Goal: Task Accomplishment & Management: Manage account settings

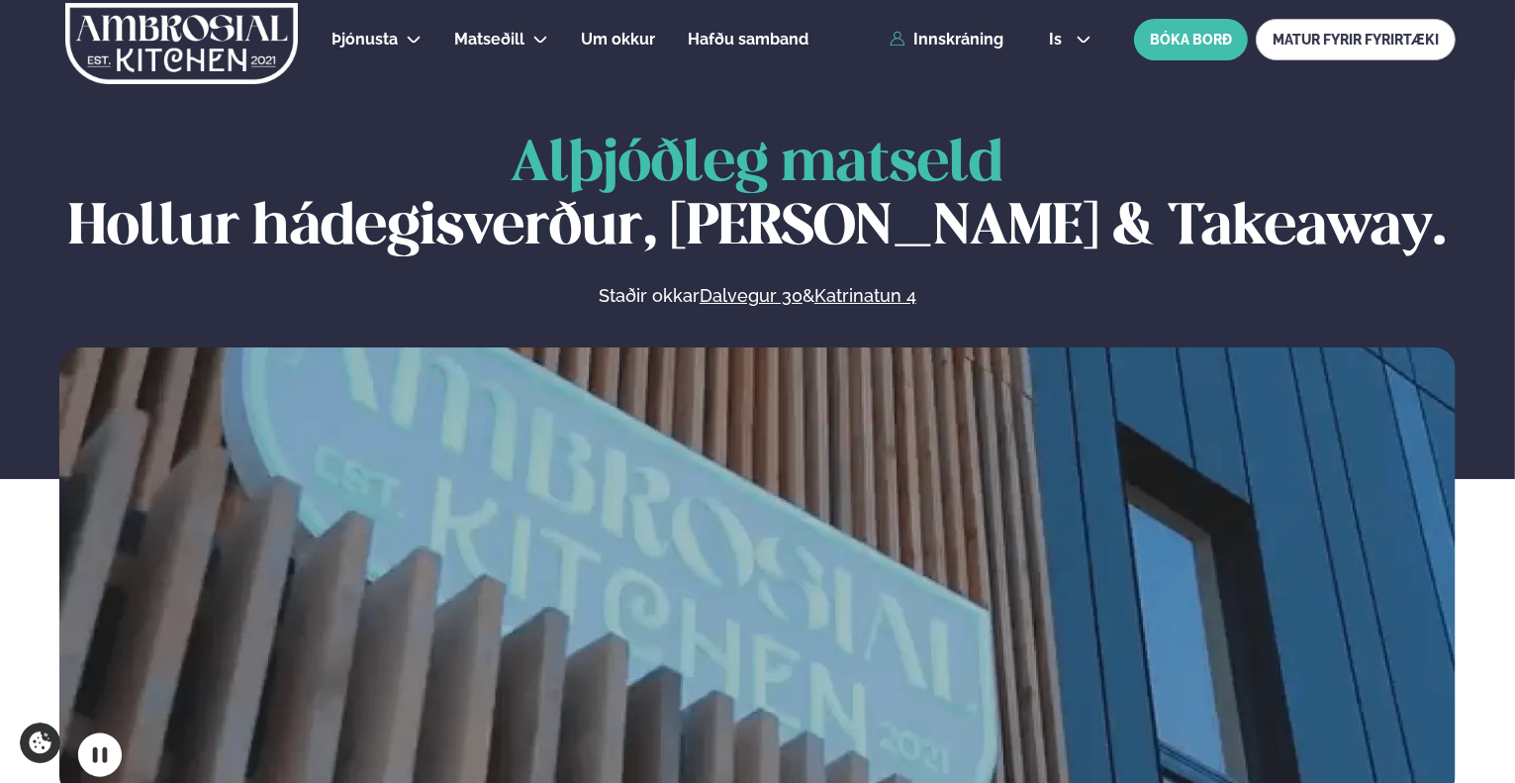
drag, startPoint x: 0, startPoint y: 0, endPoint x: 943, endPoint y: 27, distance: 943.3
click at [943, 27] on div "Þjónusta Hádegismatur fyrir fyrirtæki Fyrirtækja veitingar Einkapartý Matseðill…" at bounding box center [757, 39] width 1515 height 79
click at [943, 35] on link "Innskráning" at bounding box center [946, 40] width 114 height 18
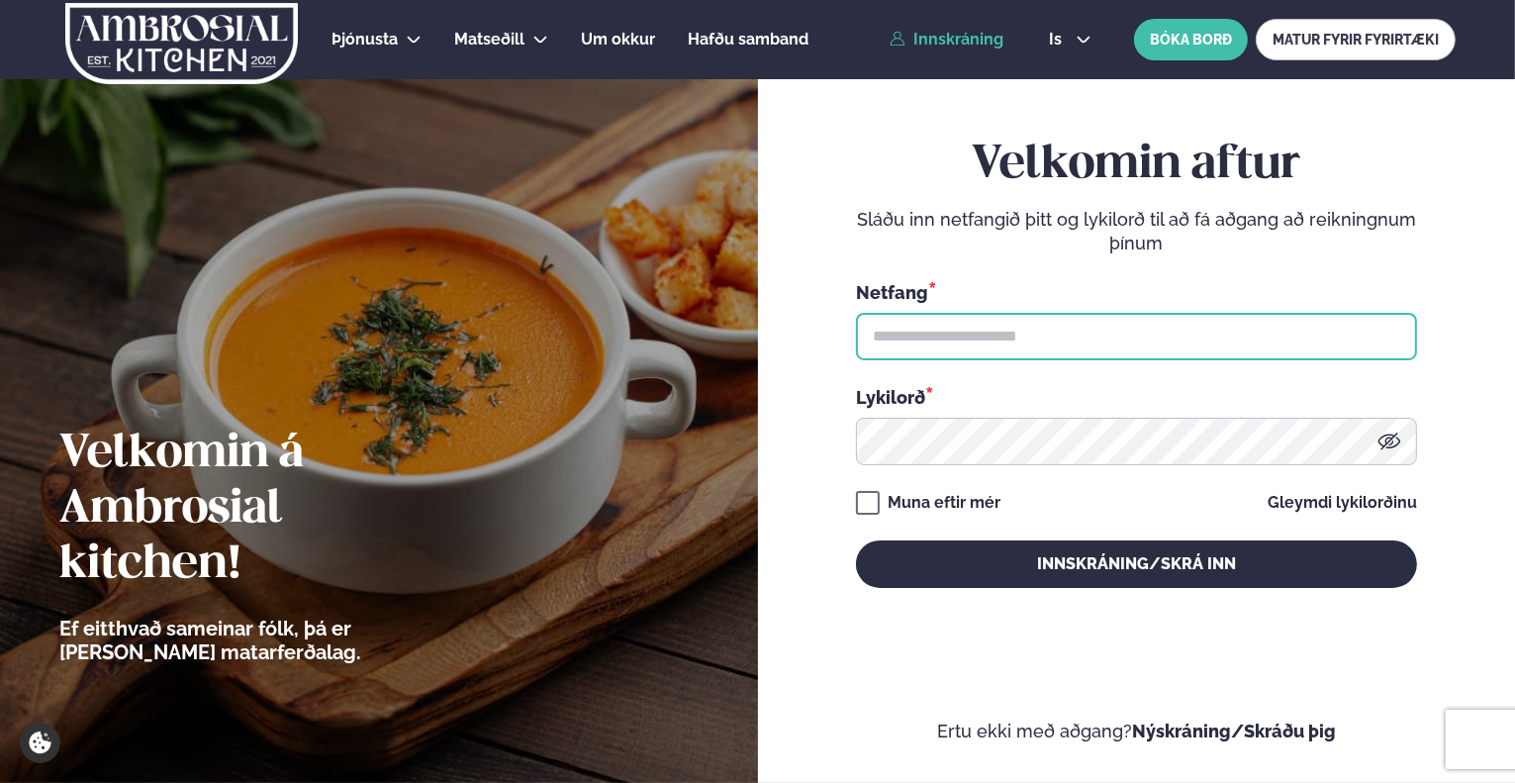
click at [948, 326] on input "text" at bounding box center [1136, 336] width 561 height 47
type input "**********"
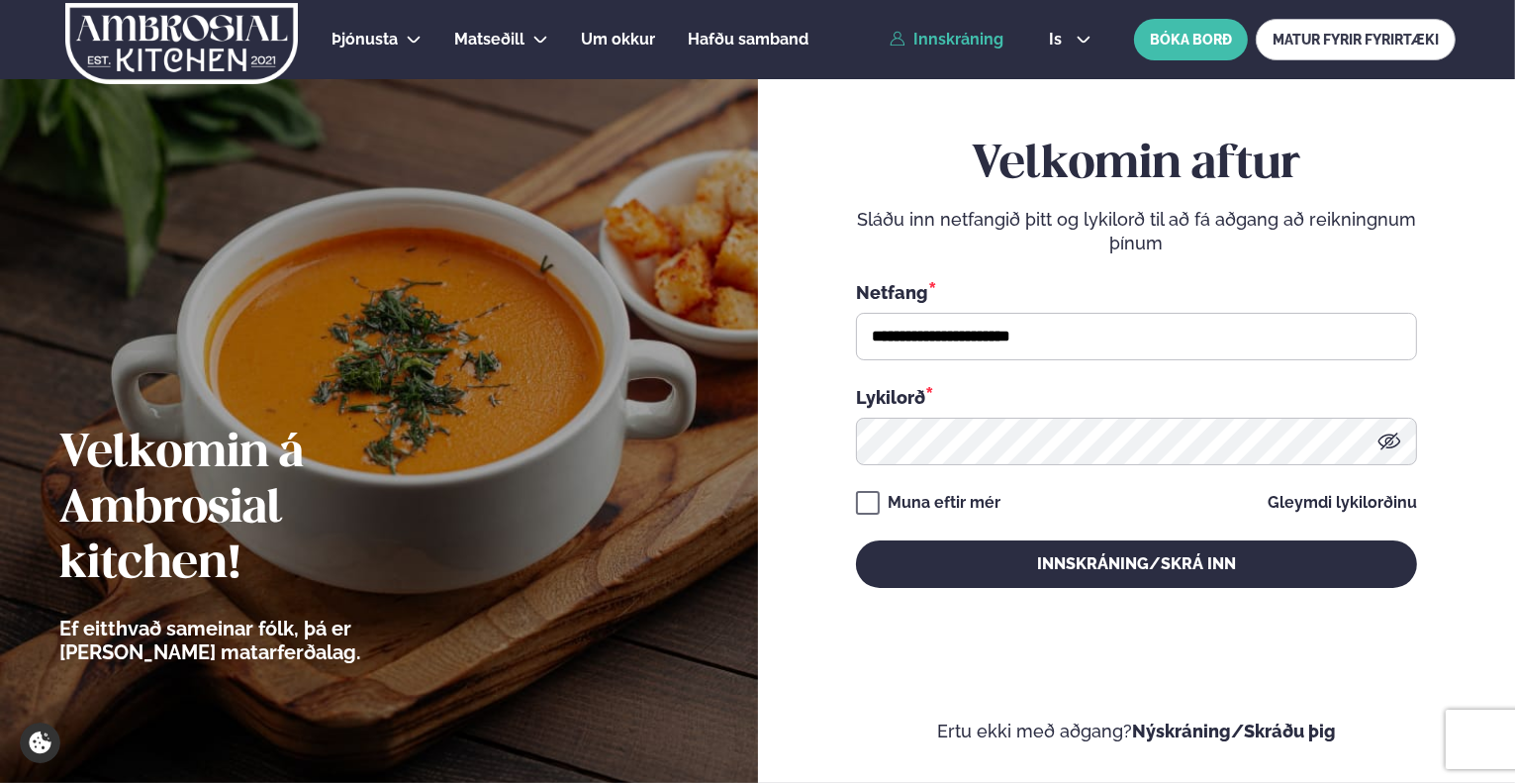
click at [951, 502] on div "Muna eftir mér" at bounding box center [943, 503] width 113 height 24
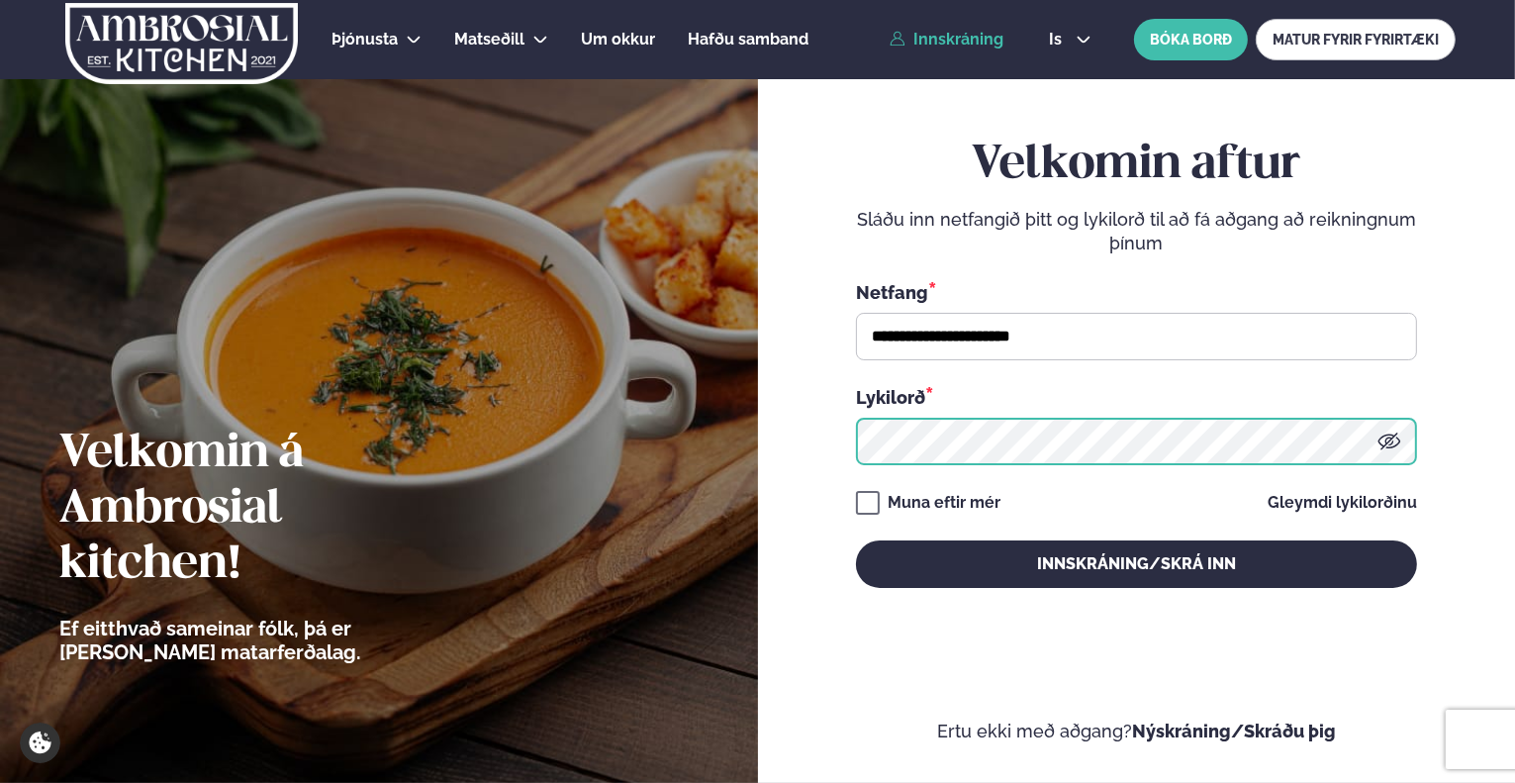
click at [856, 540] on button "Innskráning/Skrá inn" at bounding box center [1136, 563] width 561 height 47
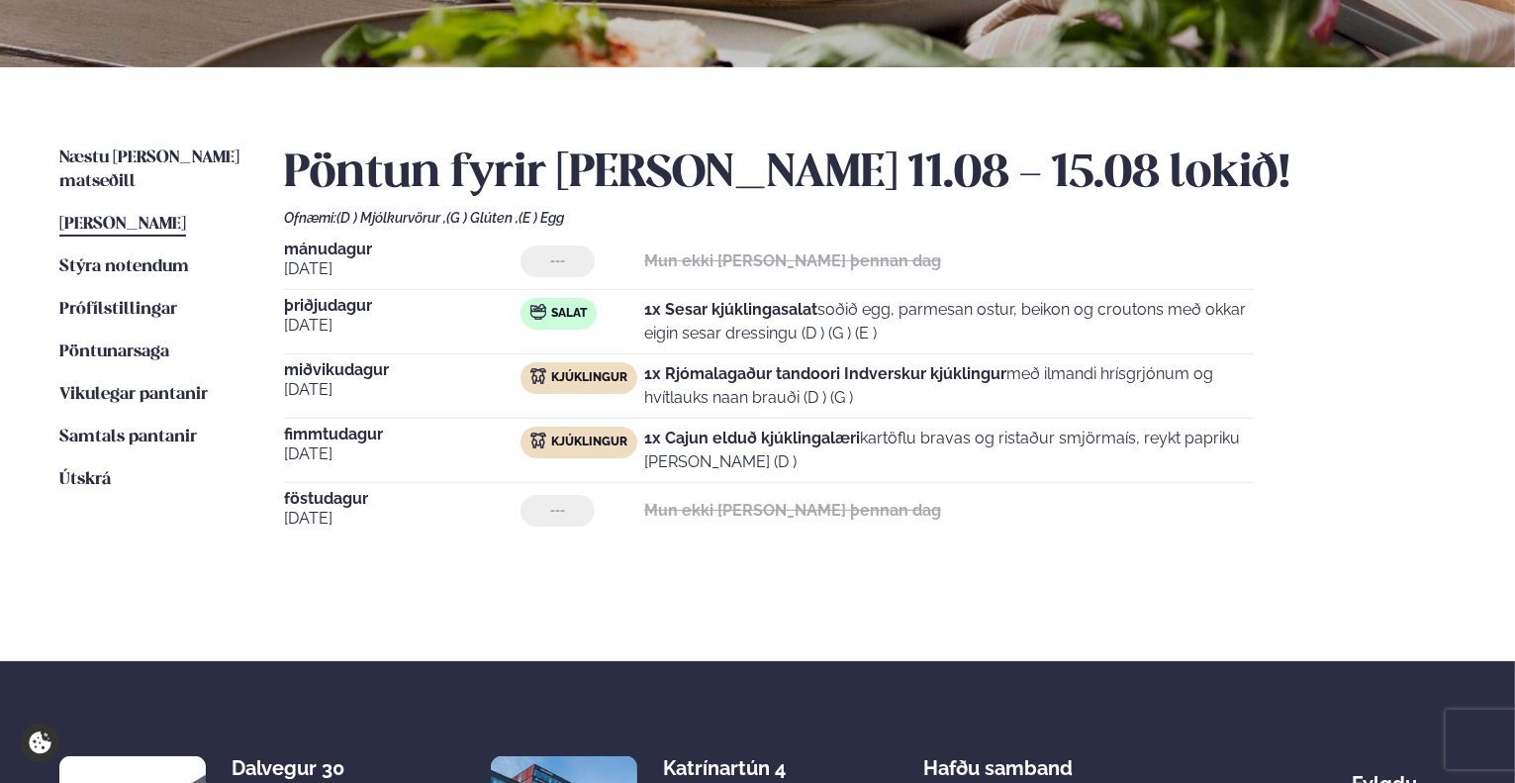
scroll to position [371, 0]
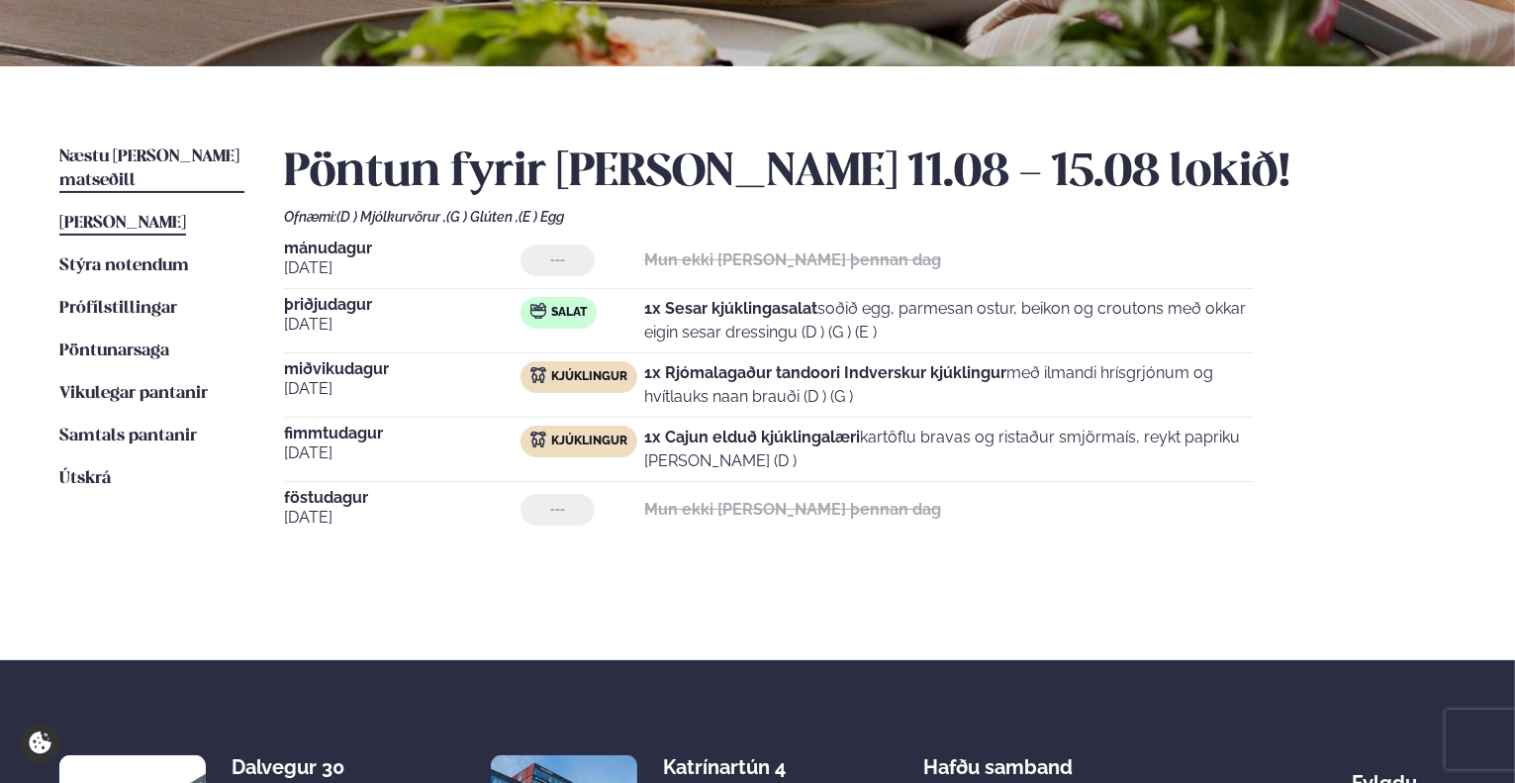
click at [94, 157] on span "Næstu [PERSON_NAME] matseðill" at bounding box center [149, 168] width 180 height 41
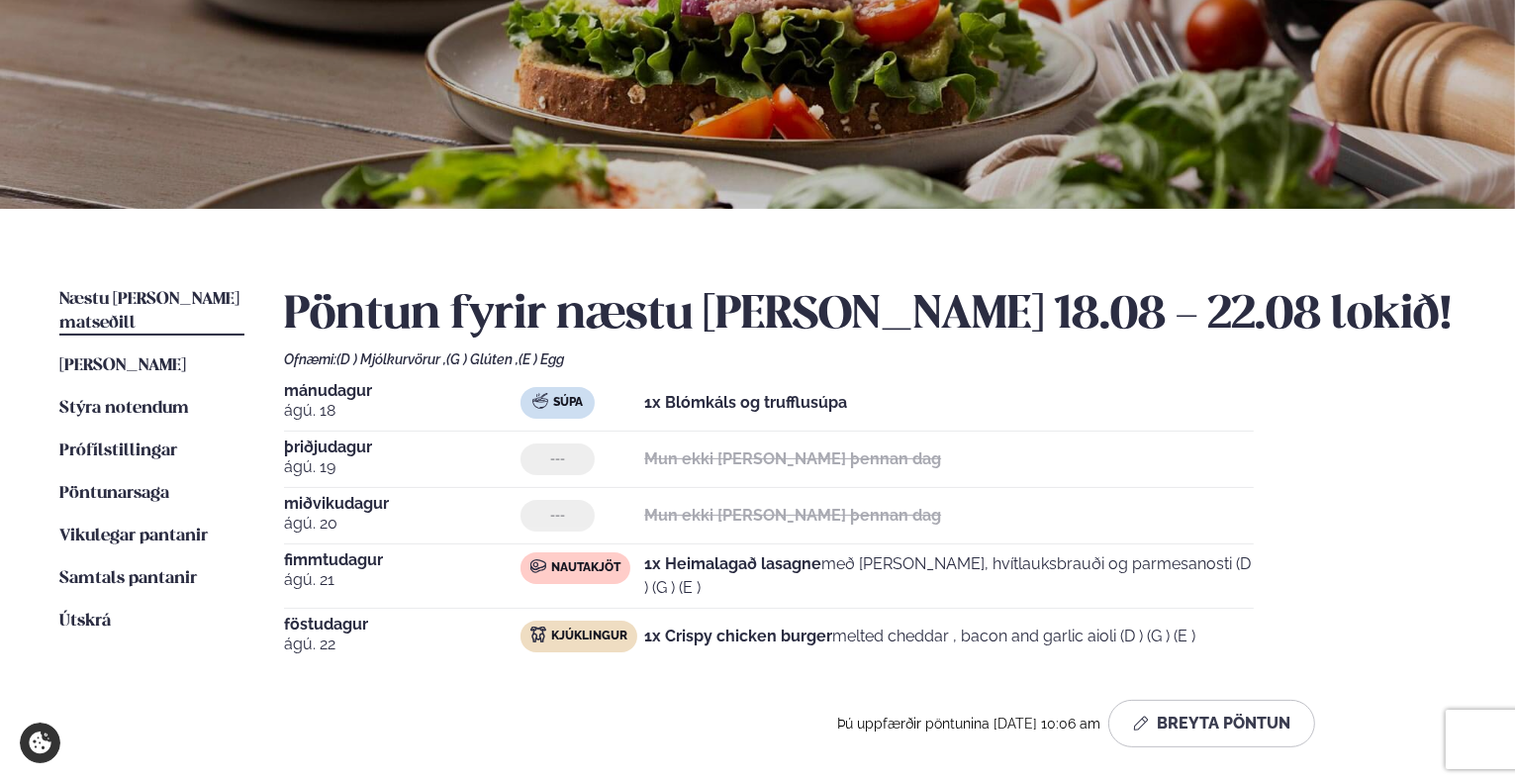
scroll to position [230, 0]
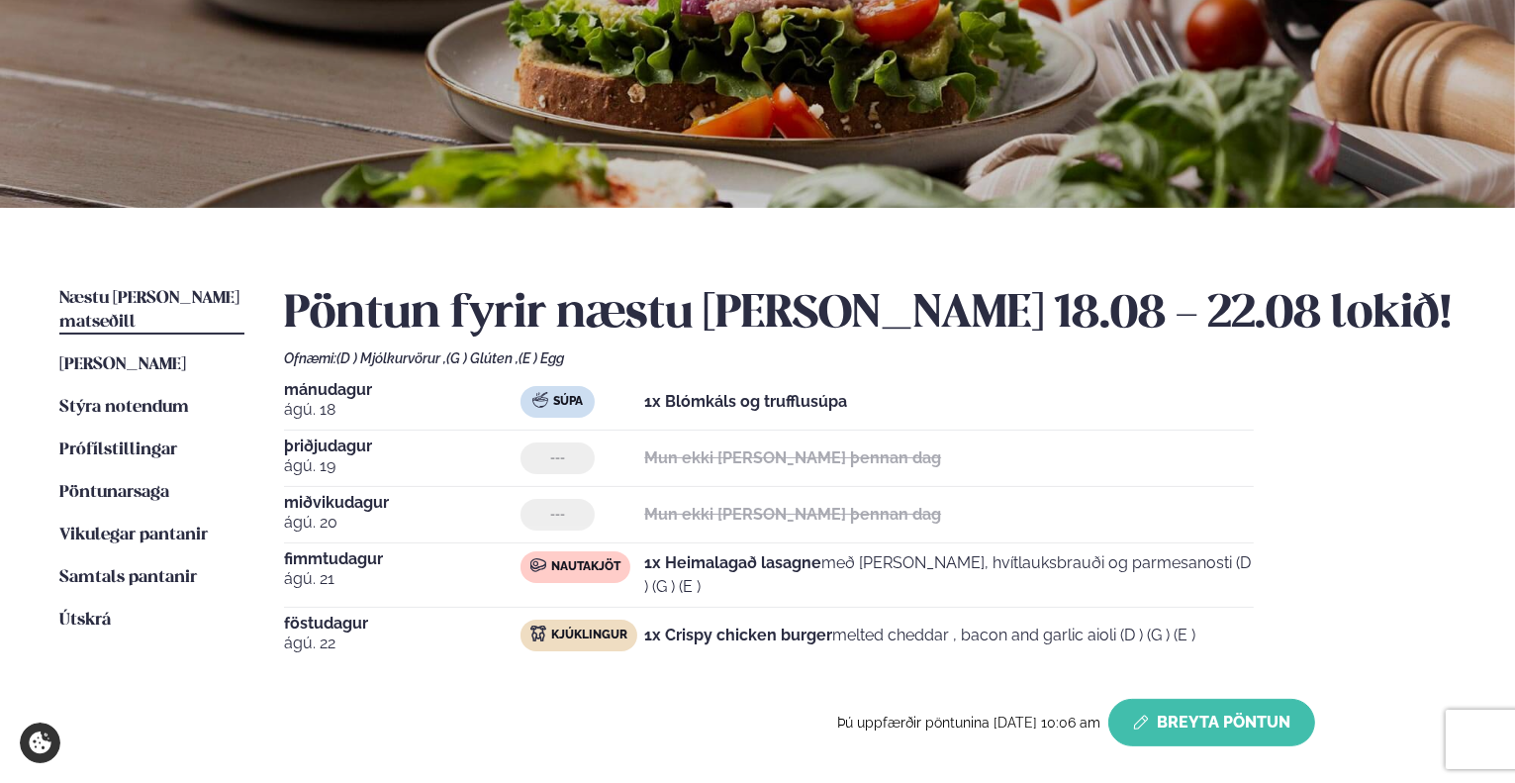
click at [1211, 718] on button "Breyta Pöntun" at bounding box center [1211, 722] width 207 height 47
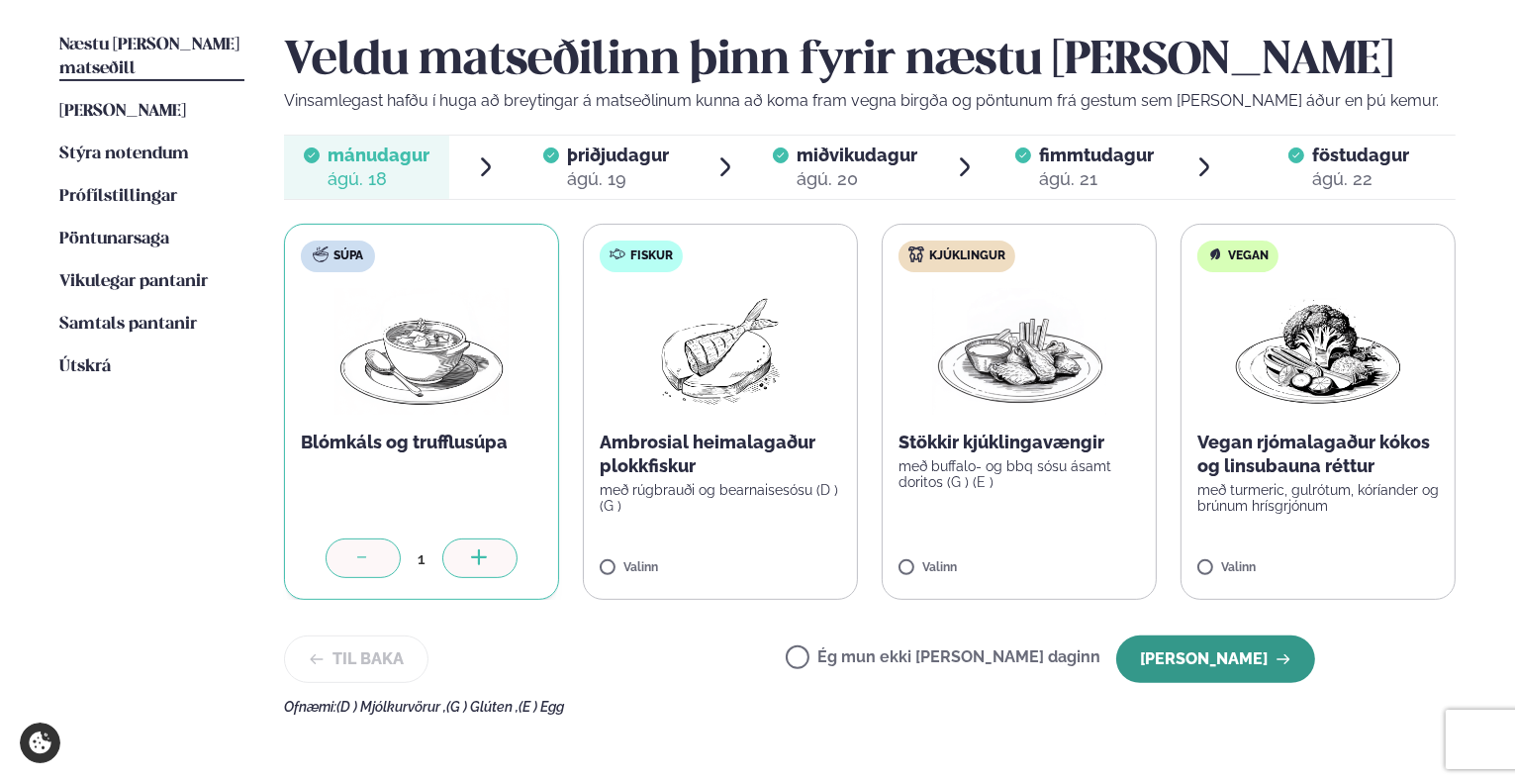
scroll to position [485, 0]
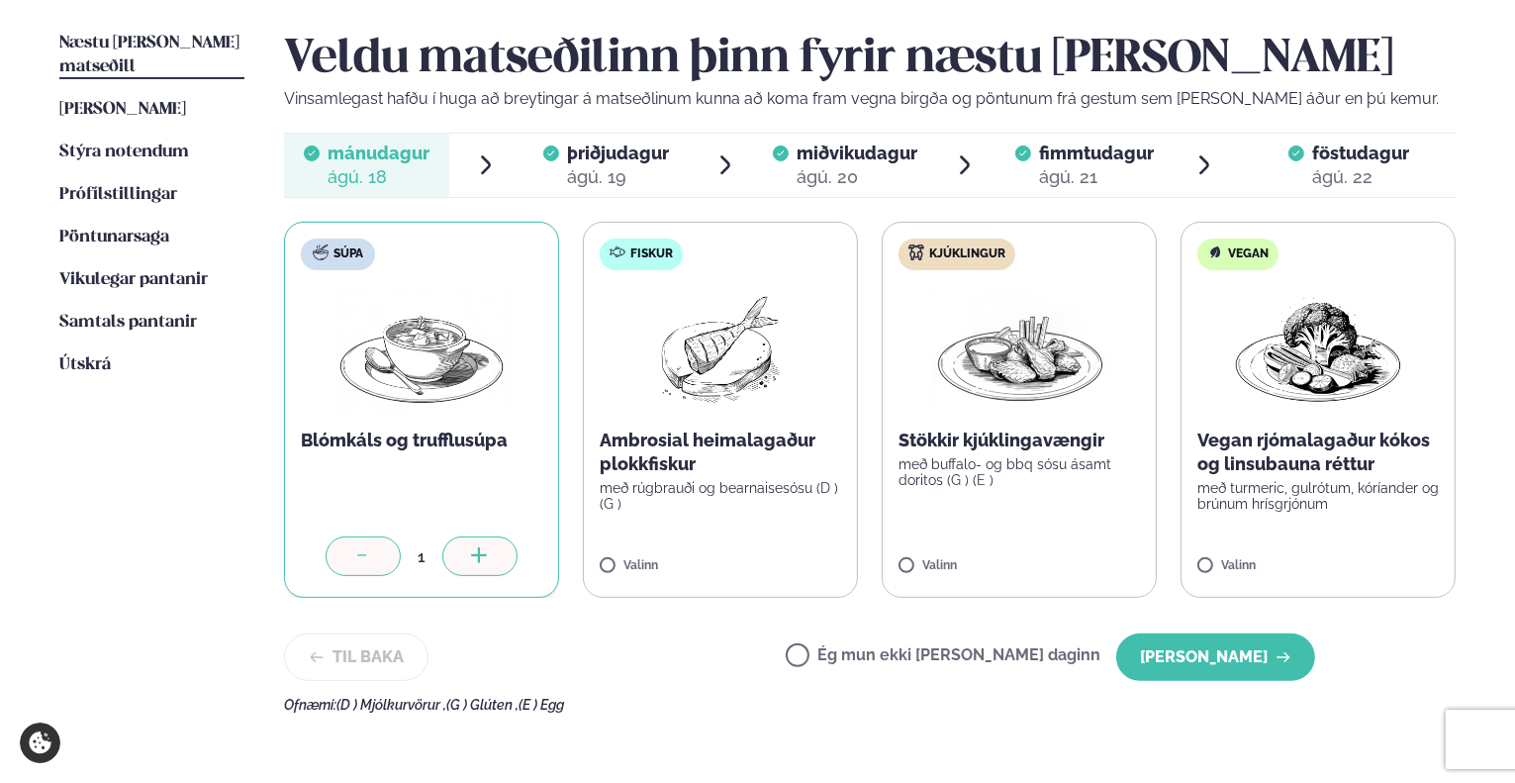
click at [1017, 650] on label "Ég mun ekki [PERSON_NAME] daginn" at bounding box center [943, 657] width 315 height 21
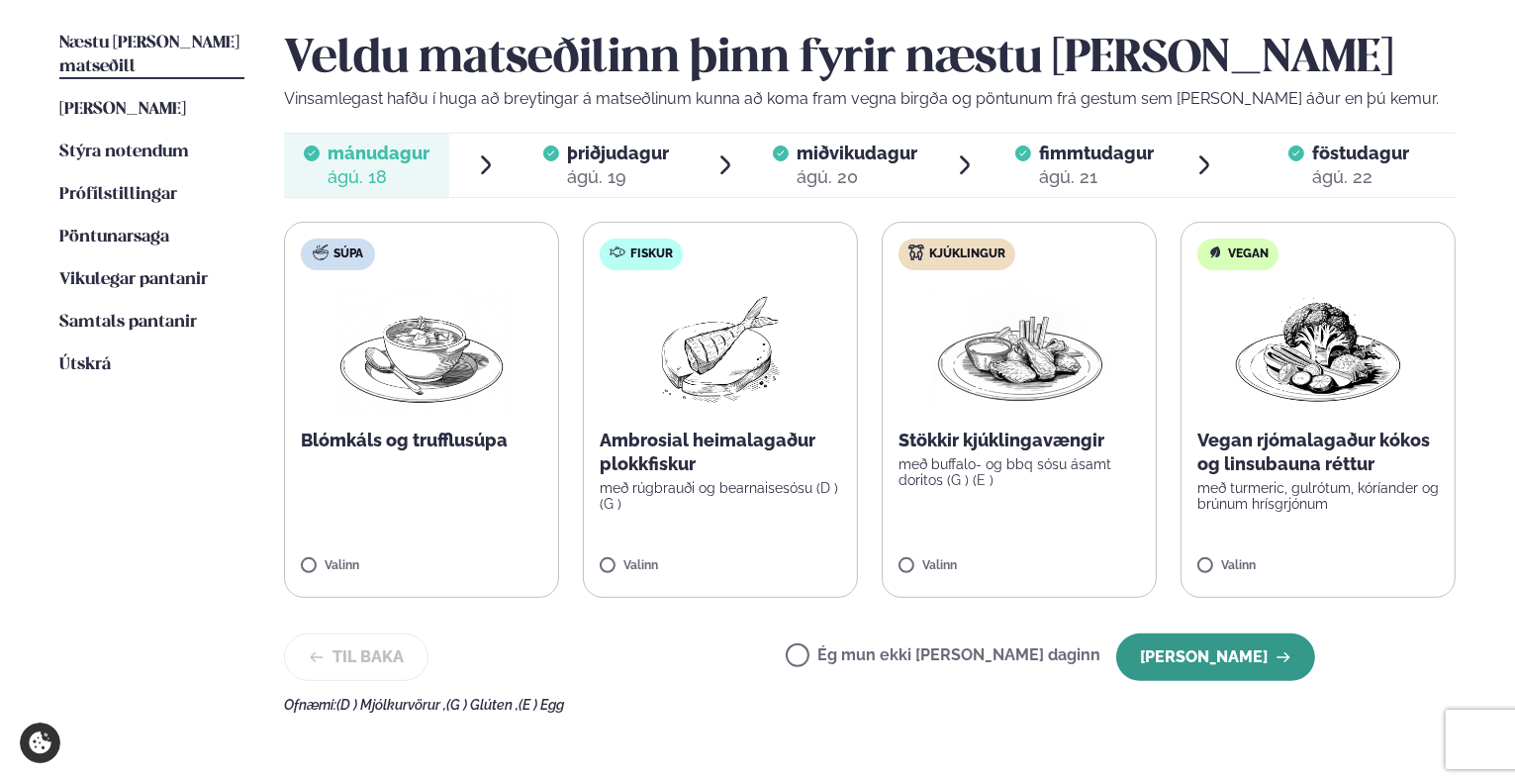
click at [1177, 658] on button "[PERSON_NAME]" at bounding box center [1215, 656] width 199 height 47
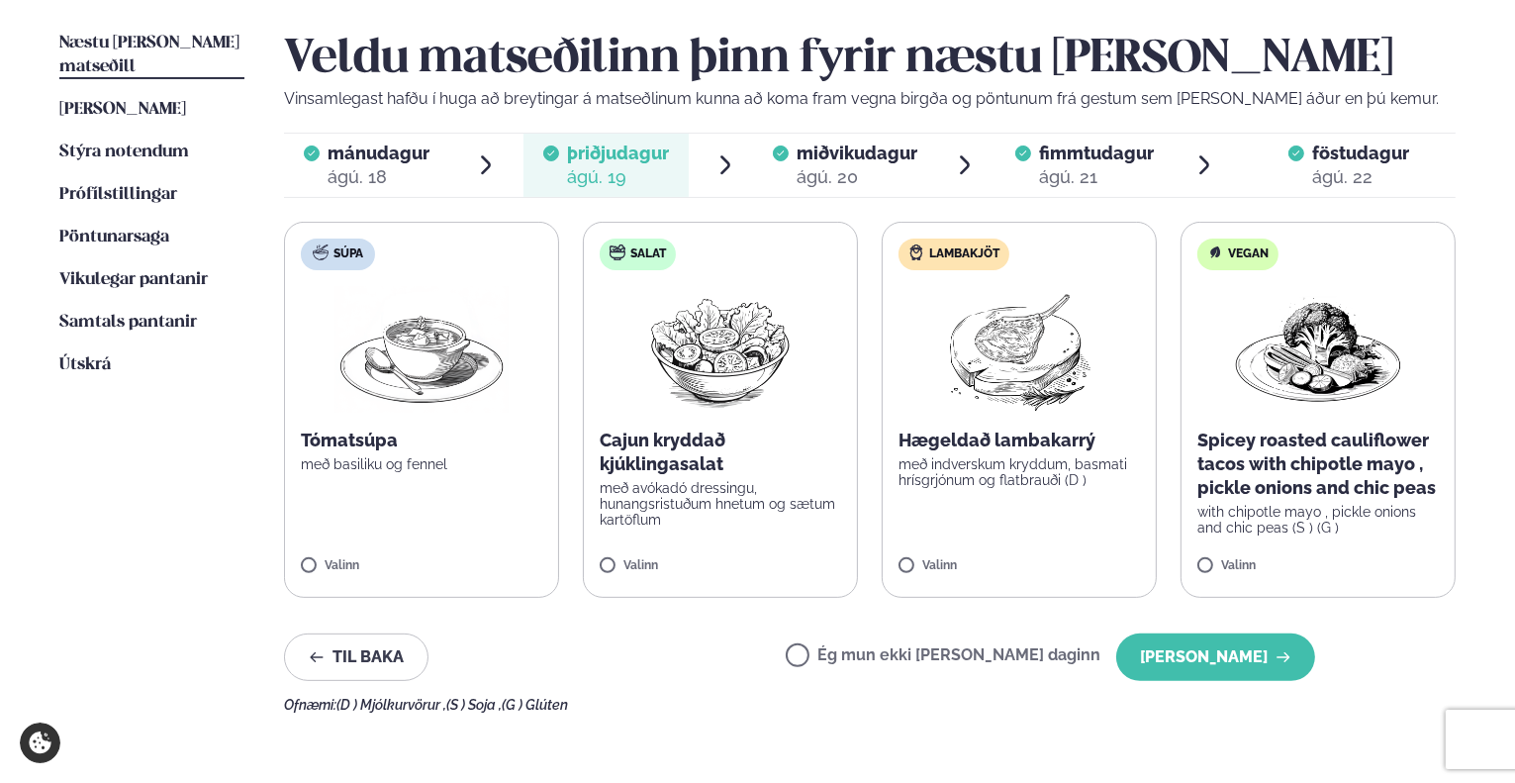
click at [728, 542] on label "Salat Cajun kryddað kjúklingasalat með avókadó dressingu, hunangsristuðum hnetu…" at bounding box center [720, 410] width 275 height 376
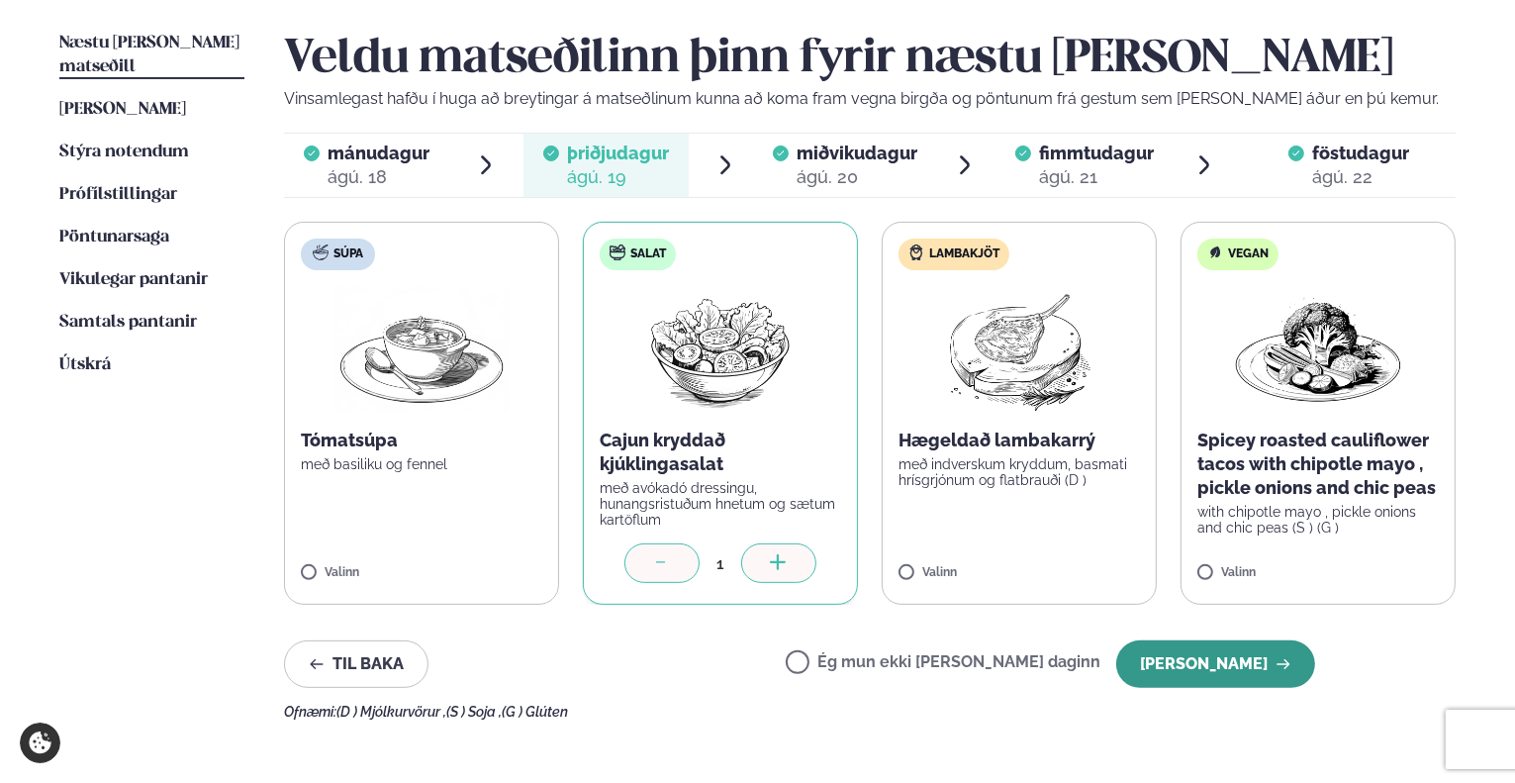
click at [1215, 652] on button "[PERSON_NAME]" at bounding box center [1215, 663] width 199 height 47
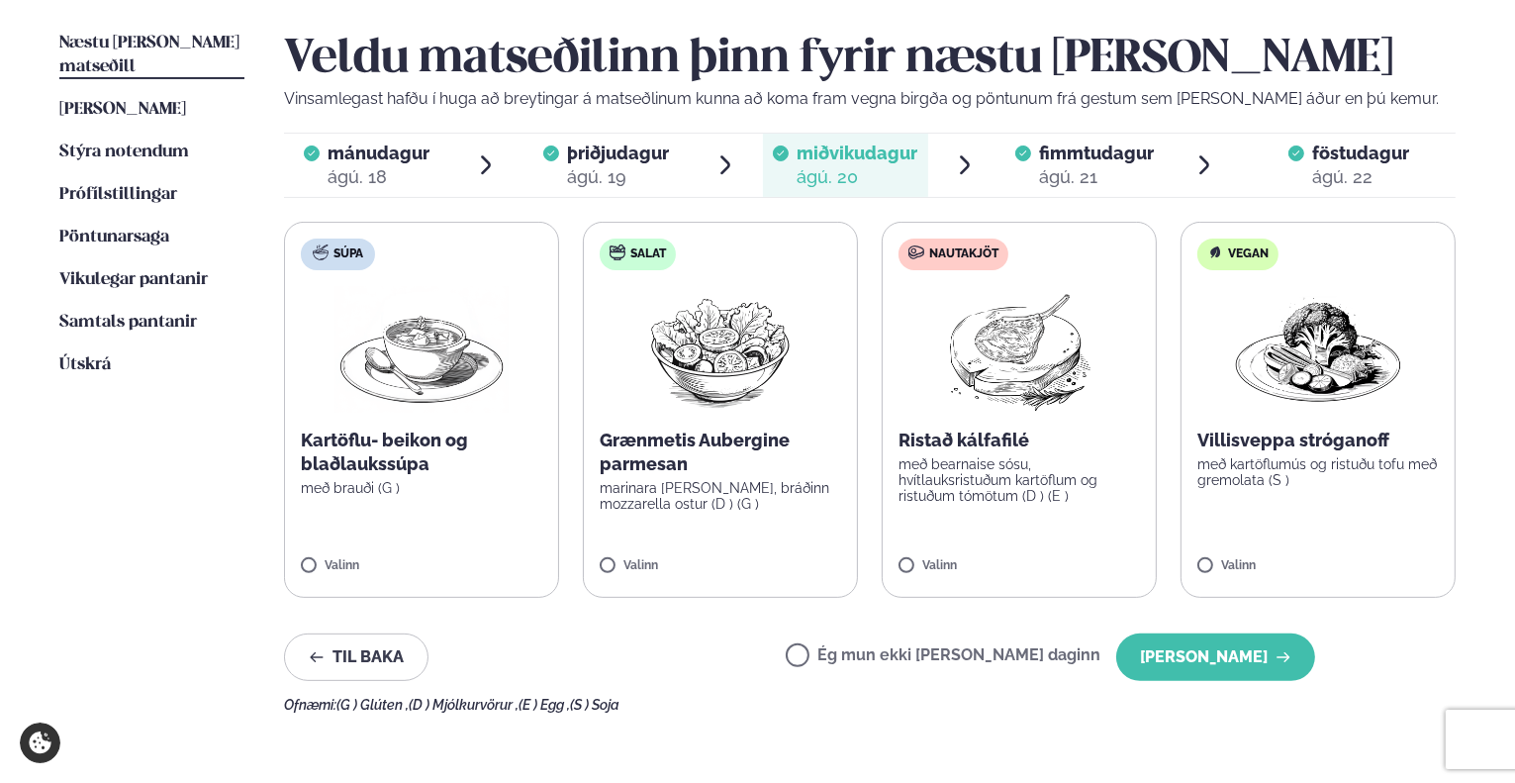
click at [1215, 652] on button "[PERSON_NAME]" at bounding box center [1215, 656] width 199 height 47
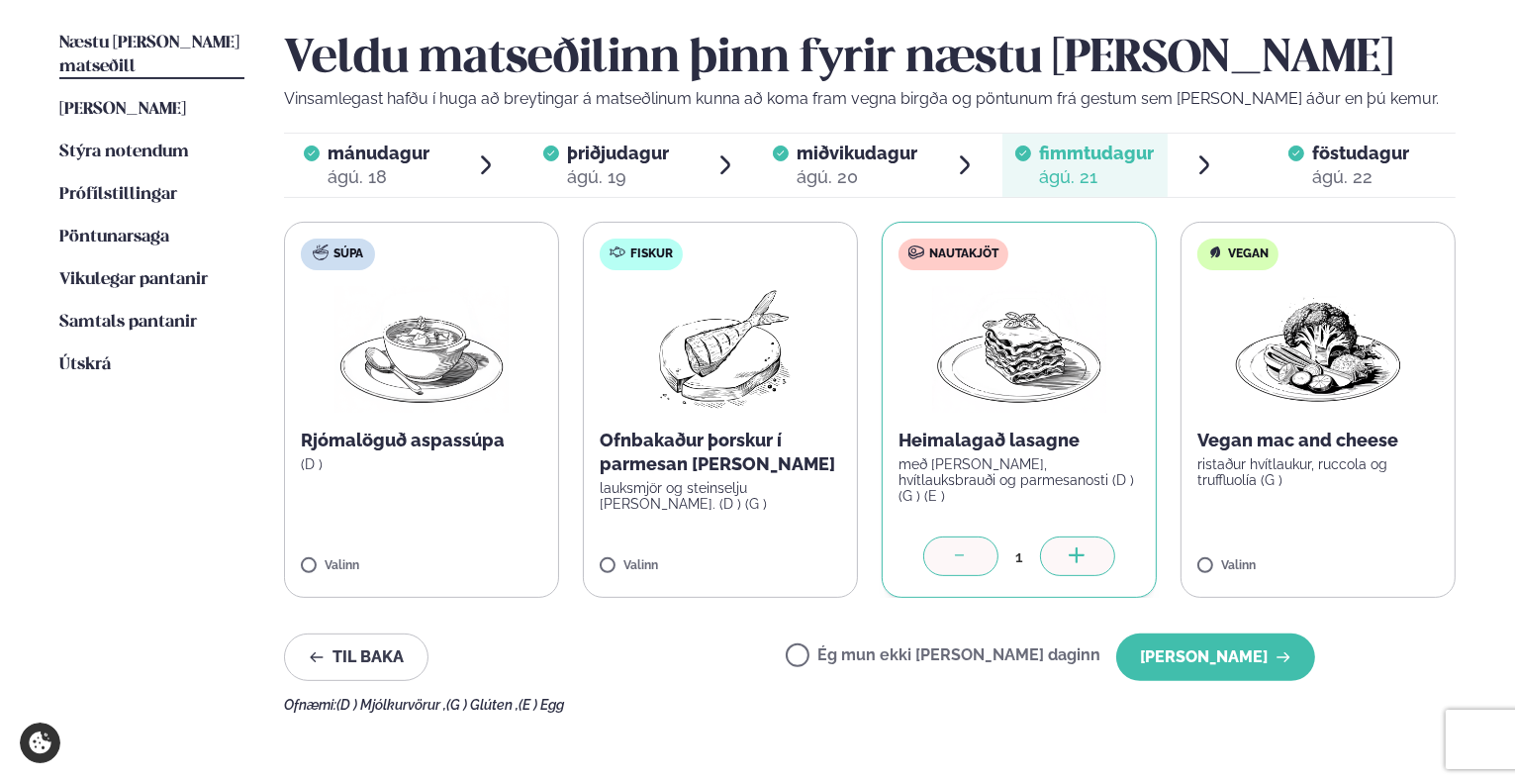
click at [1215, 652] on button "[PERSON_NAME]" at bounding box center [1215, 656] width 199 height 47
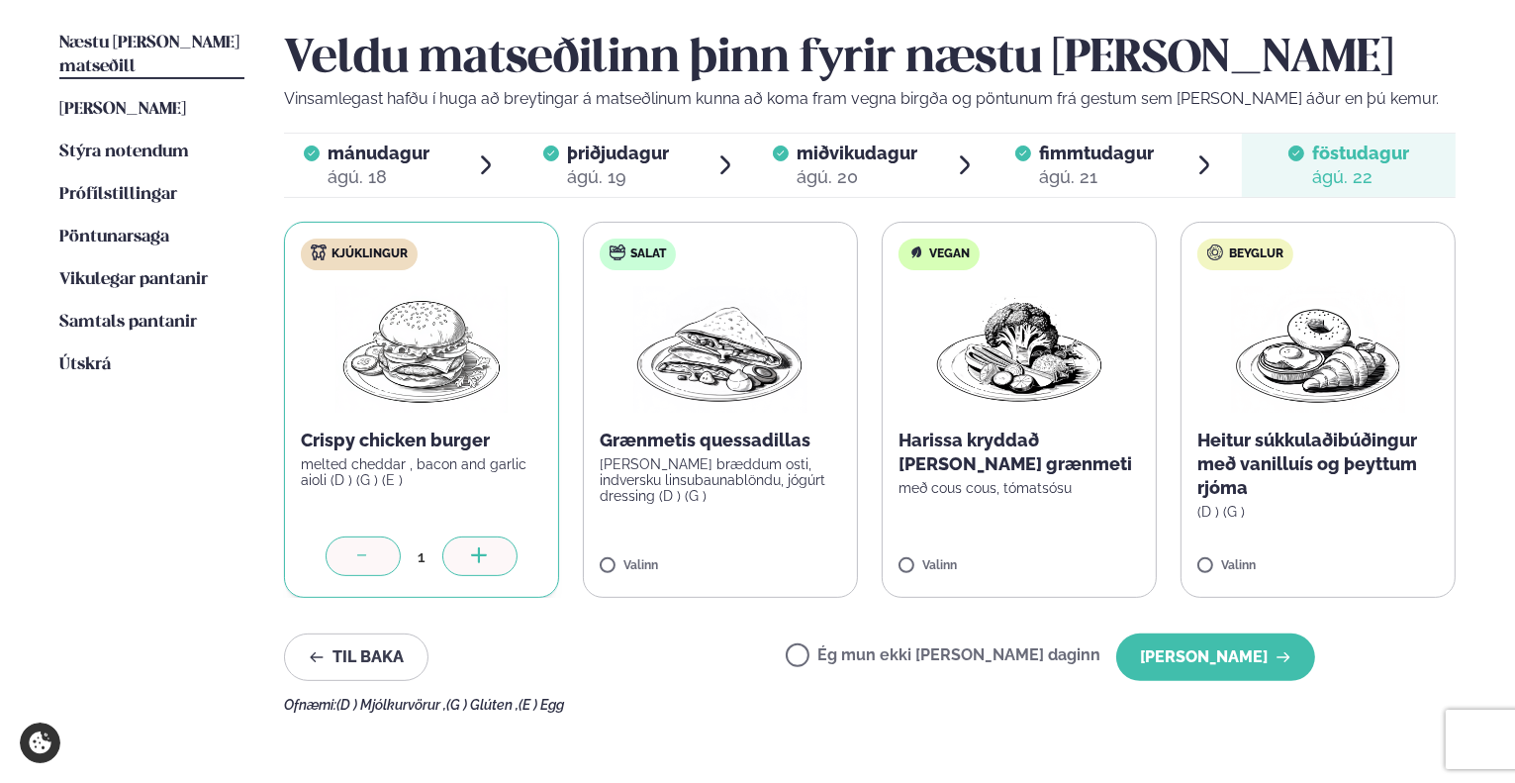
click at [1114, 165] on div "ágú. 21" at bounding box center [1096, 177] width 115 height 24
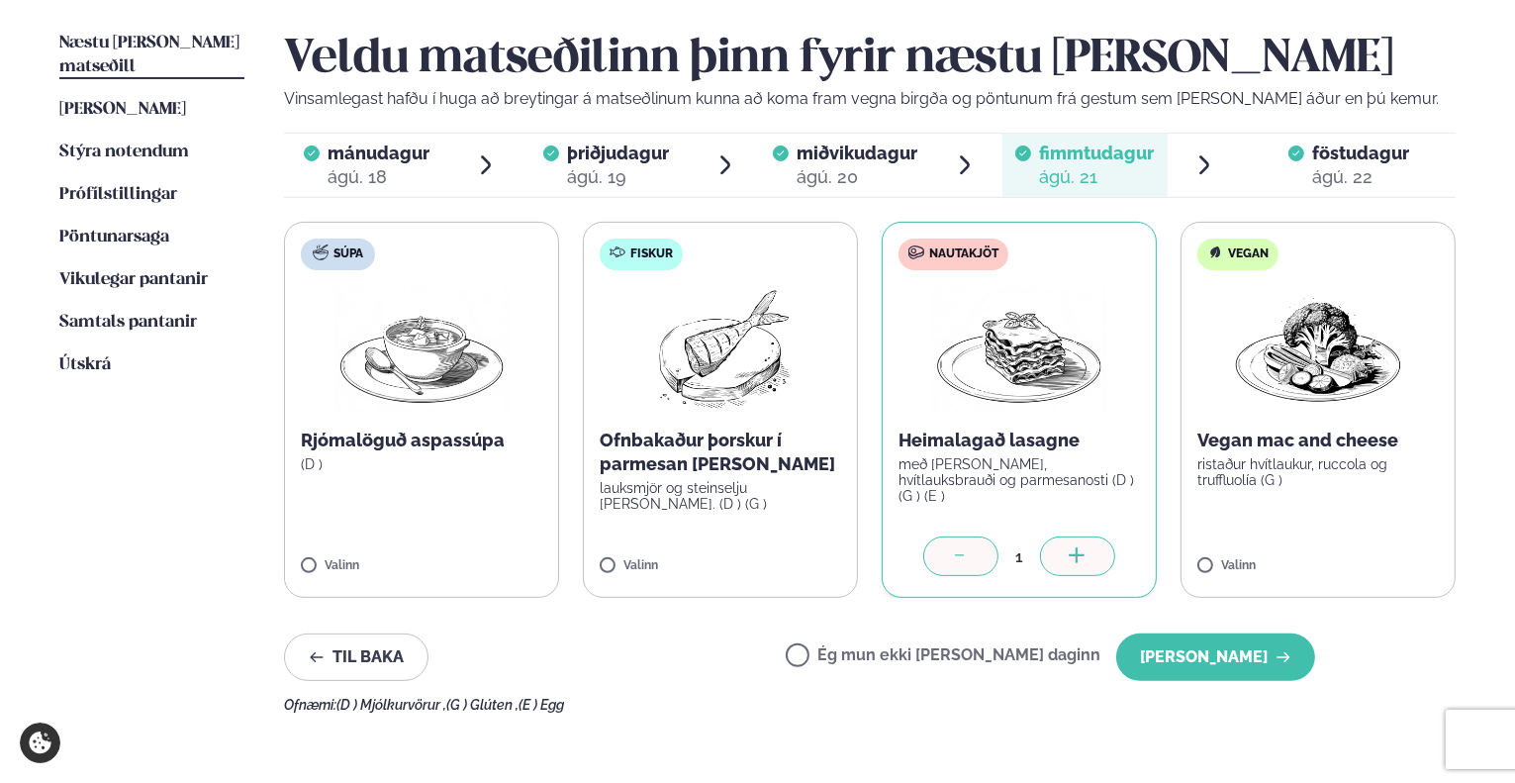
click at [973, 560] on div at bounding box center [960, 556] width 75 height 40
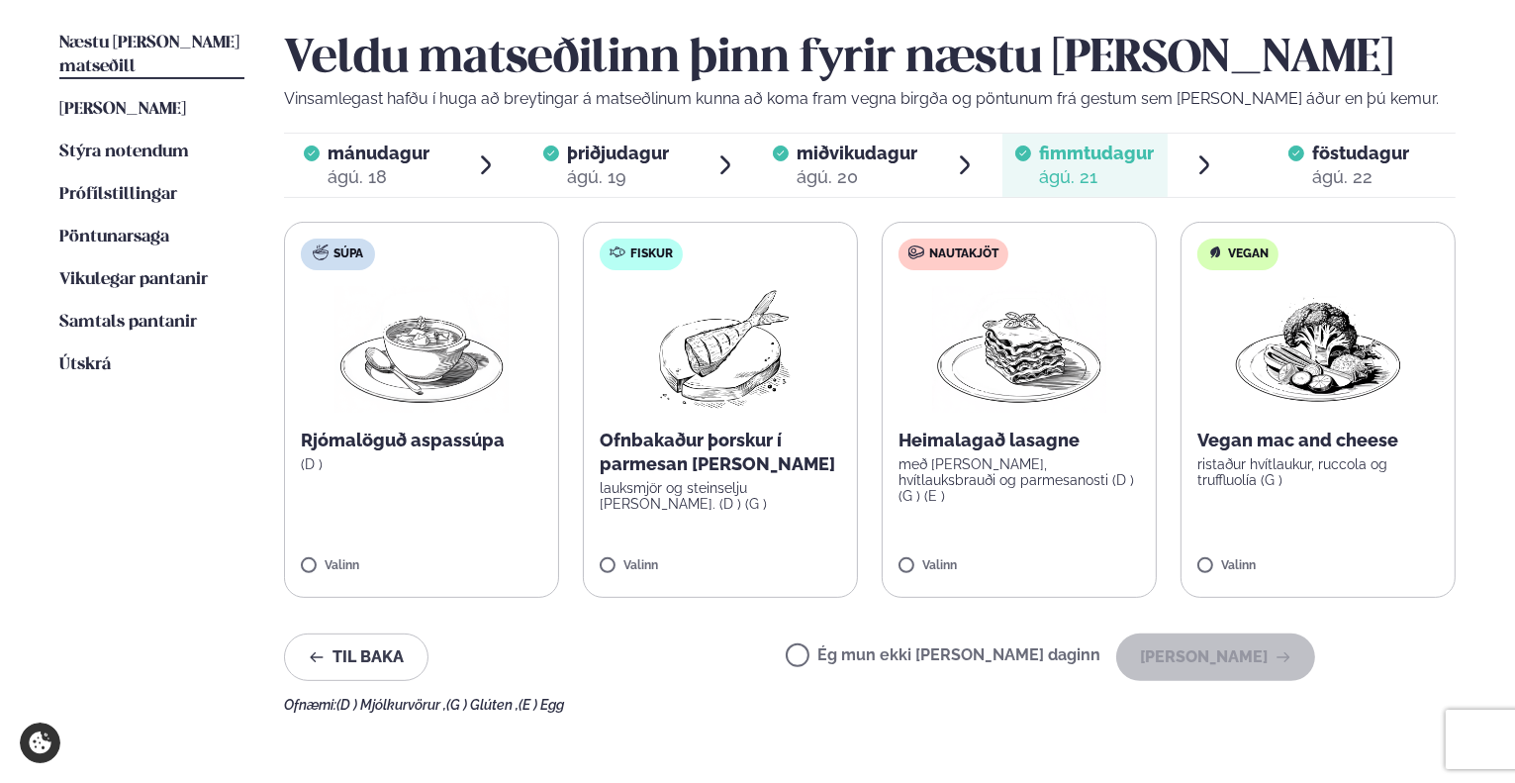
click at [978, 647] on label "Ég mun ekki [PERSON_NAME] daginn" at bounding box center [943, 657] width 315 height 21
click at [1230, 656] on button "[PERSON_NAME]" at bounding box center [1215, 656] width 199 height 47
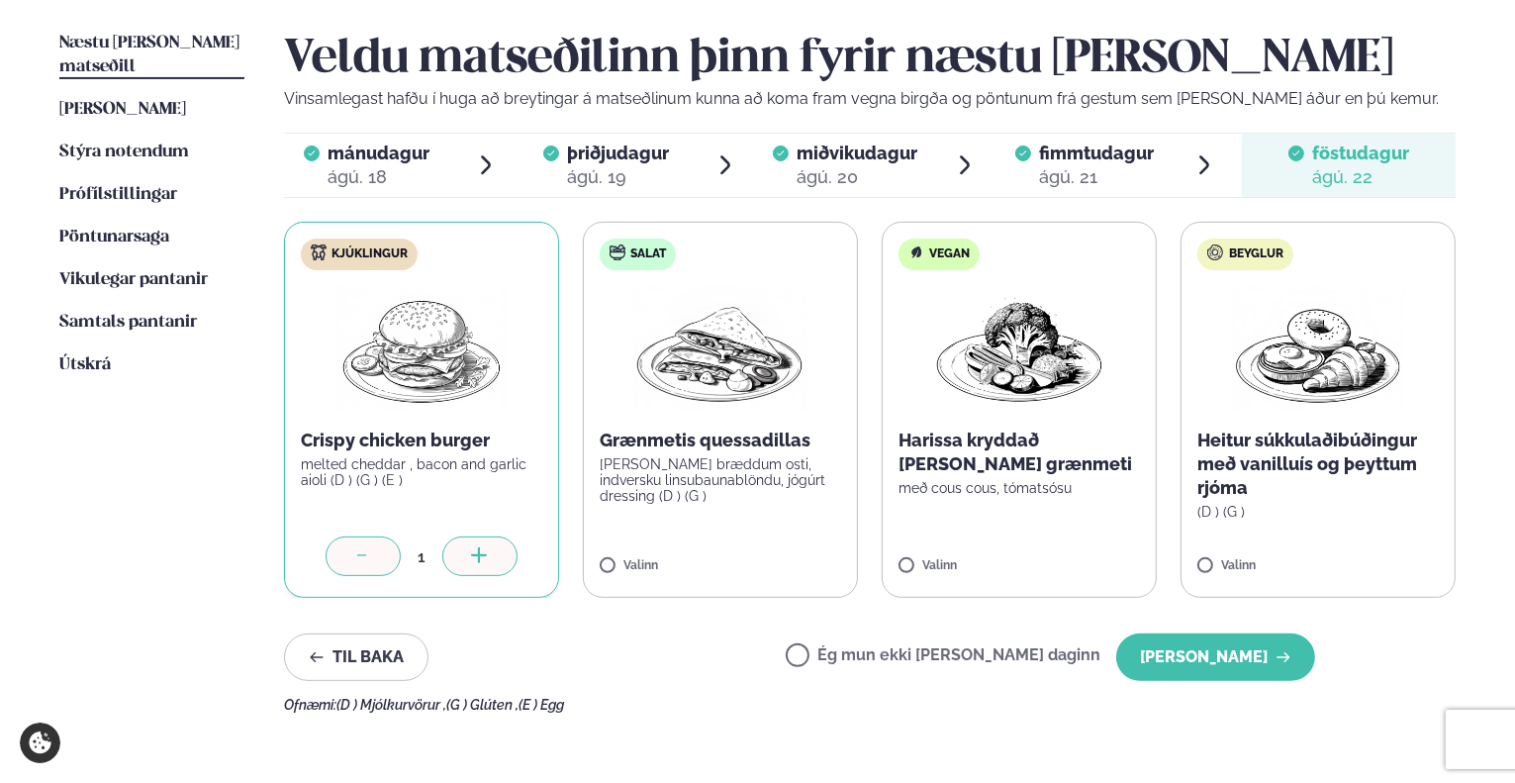
click at [1053, 658] on label "Ég mun ekki [PERSON_NAME] daginn" at bounding box center [943, 657] width 315 height 21
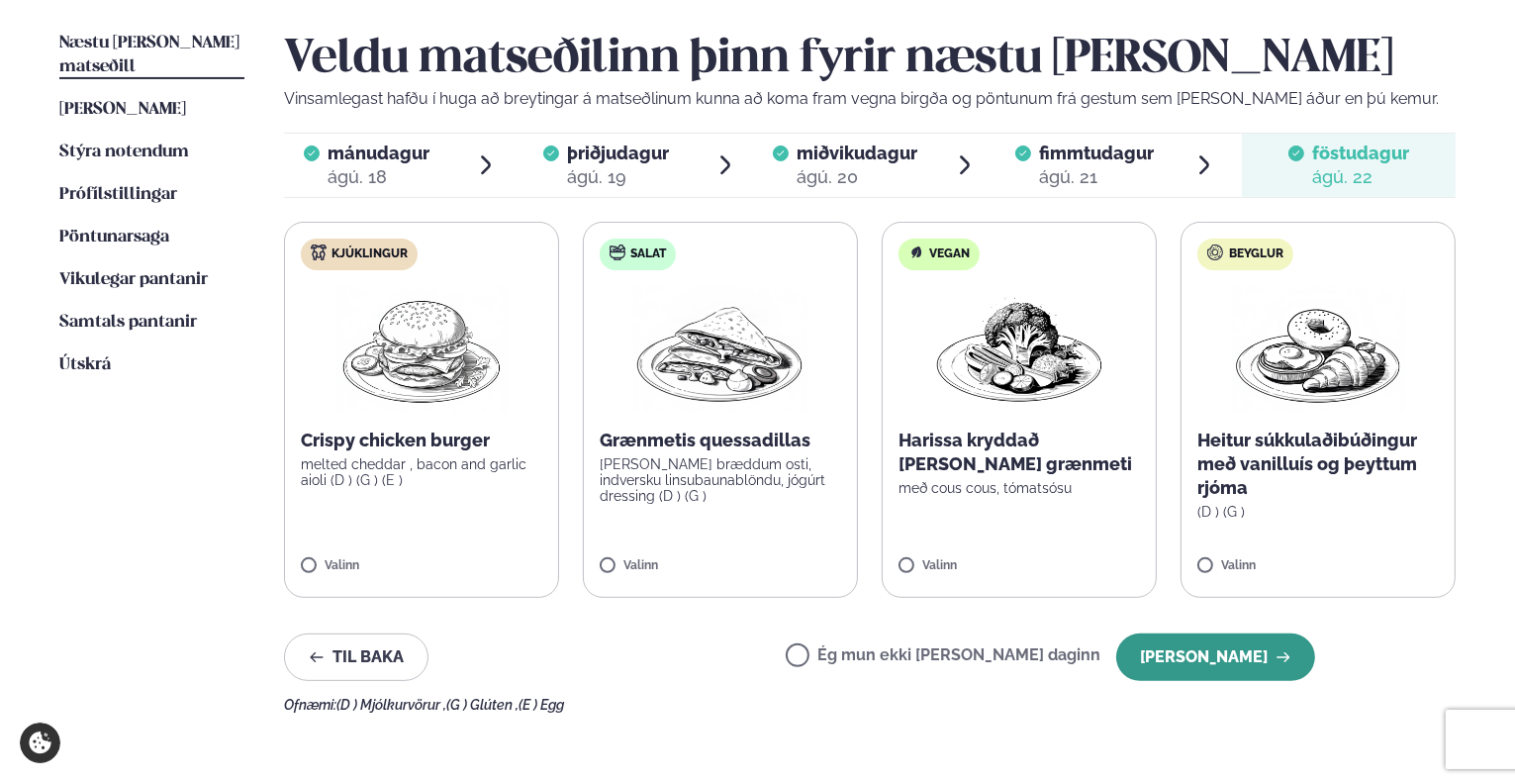
click at [1272, 661] on button "[PERSON_NAME]" at bounding box center [1215, 656] width 199 height 47
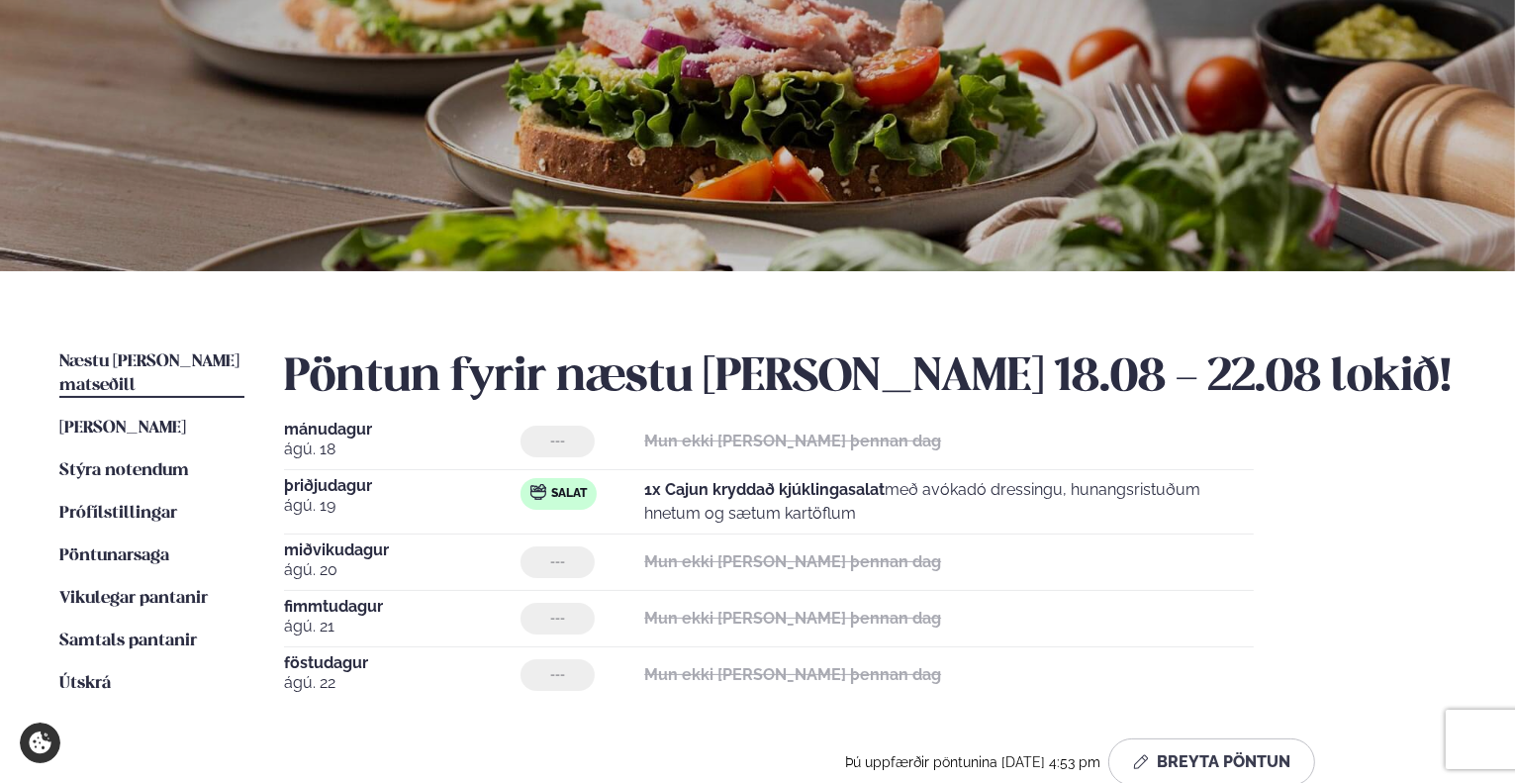
scroll to position [166, 0]
click at [114, 462] on span "Stýra notendum" at bounding box center [124, 470] width 130 height 17
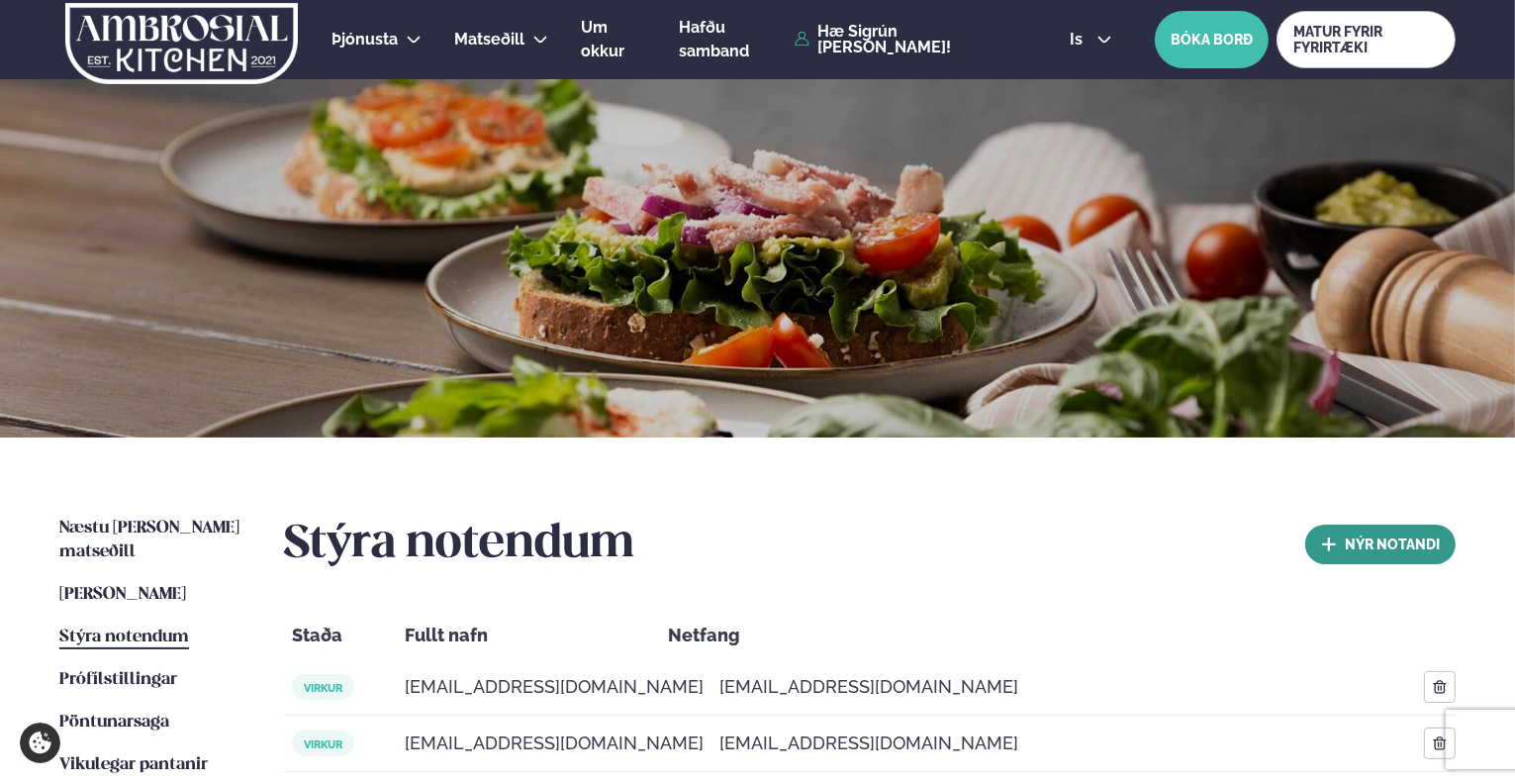
click at [1355, 550] on button "nýr Notandi" at bounding box center [1380, 544] width 150 height 40
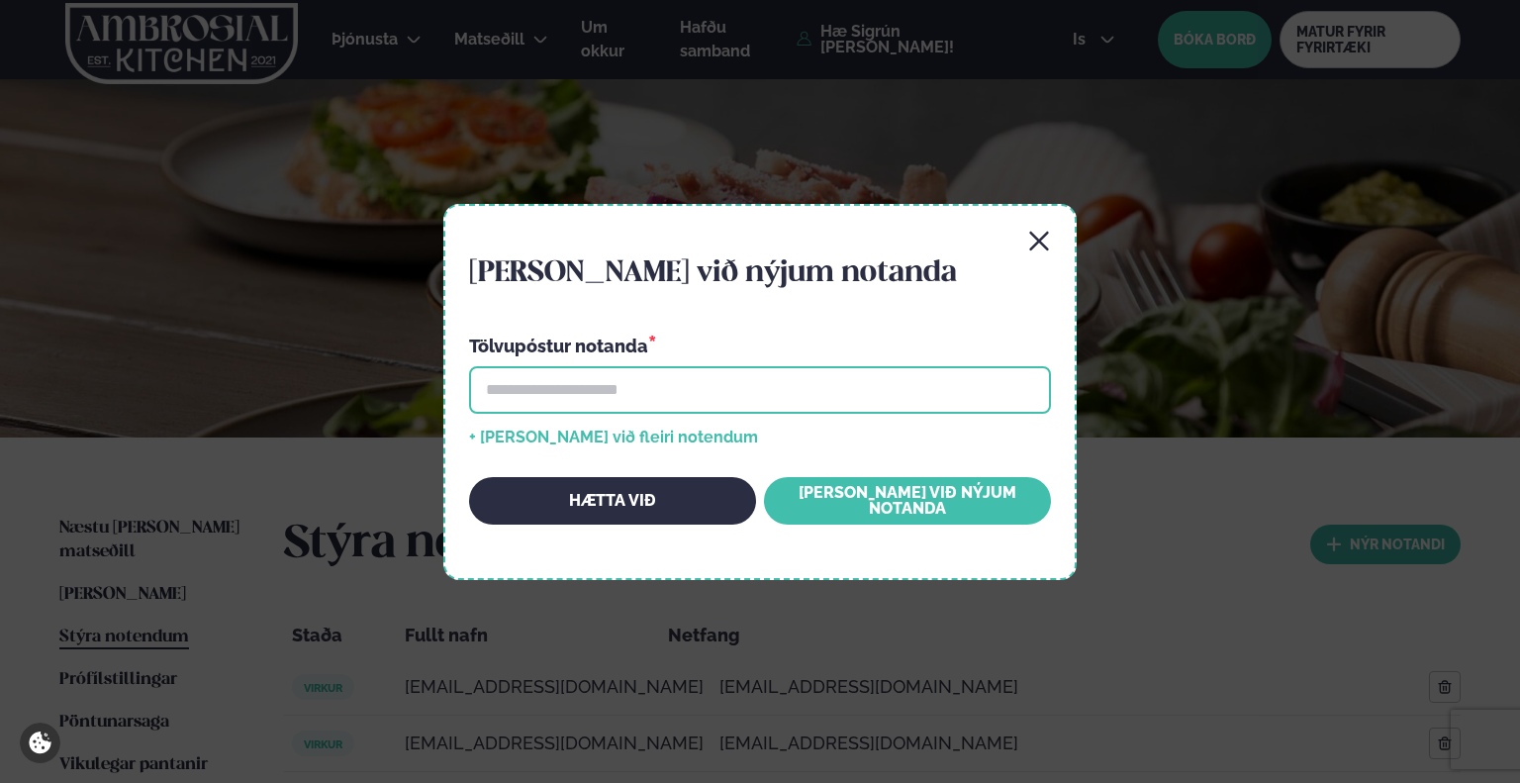
click at [720, 369] on input "email" at bounding box center [760, 389] width 582 height 47
paste input "**********"
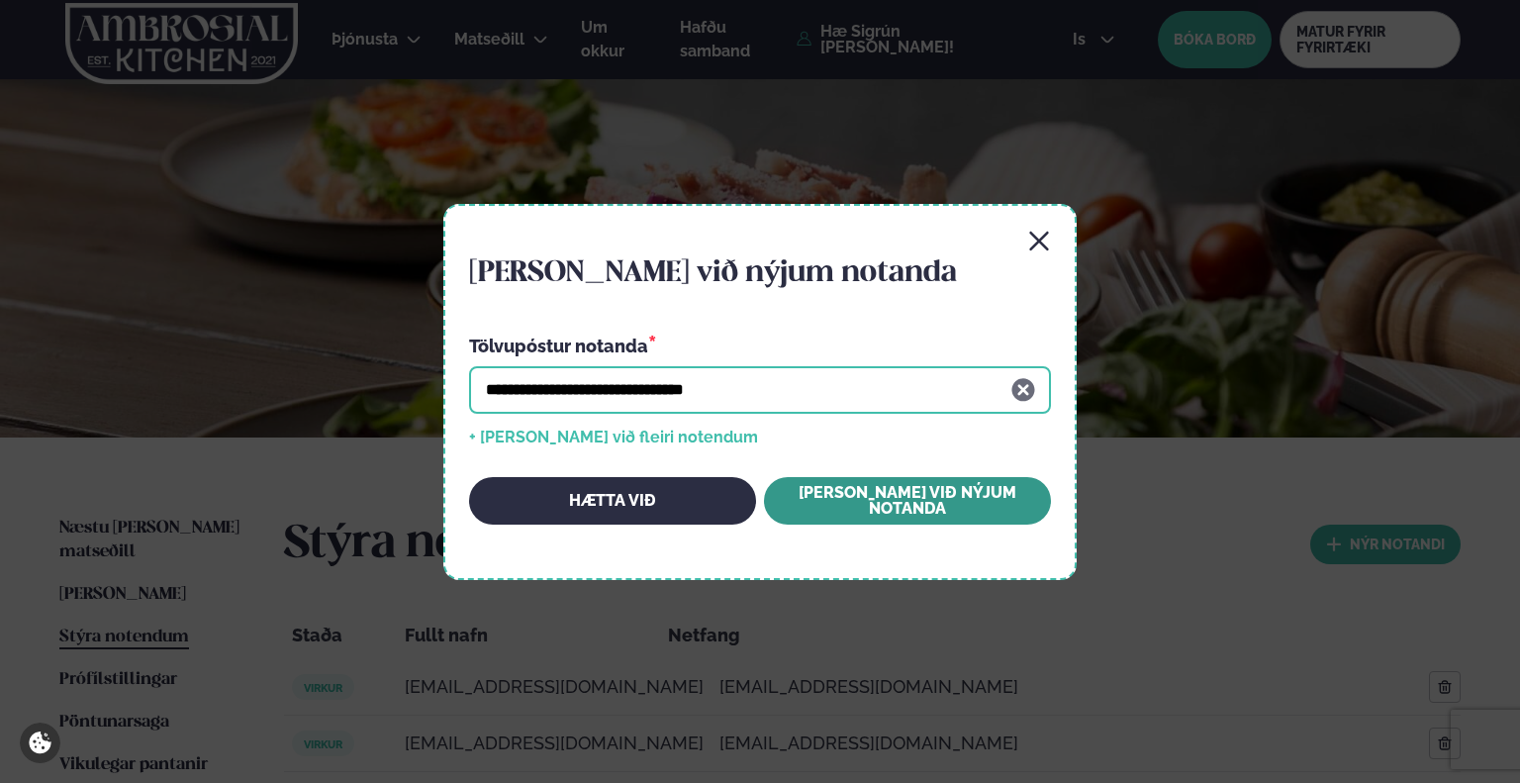
type input "**********"
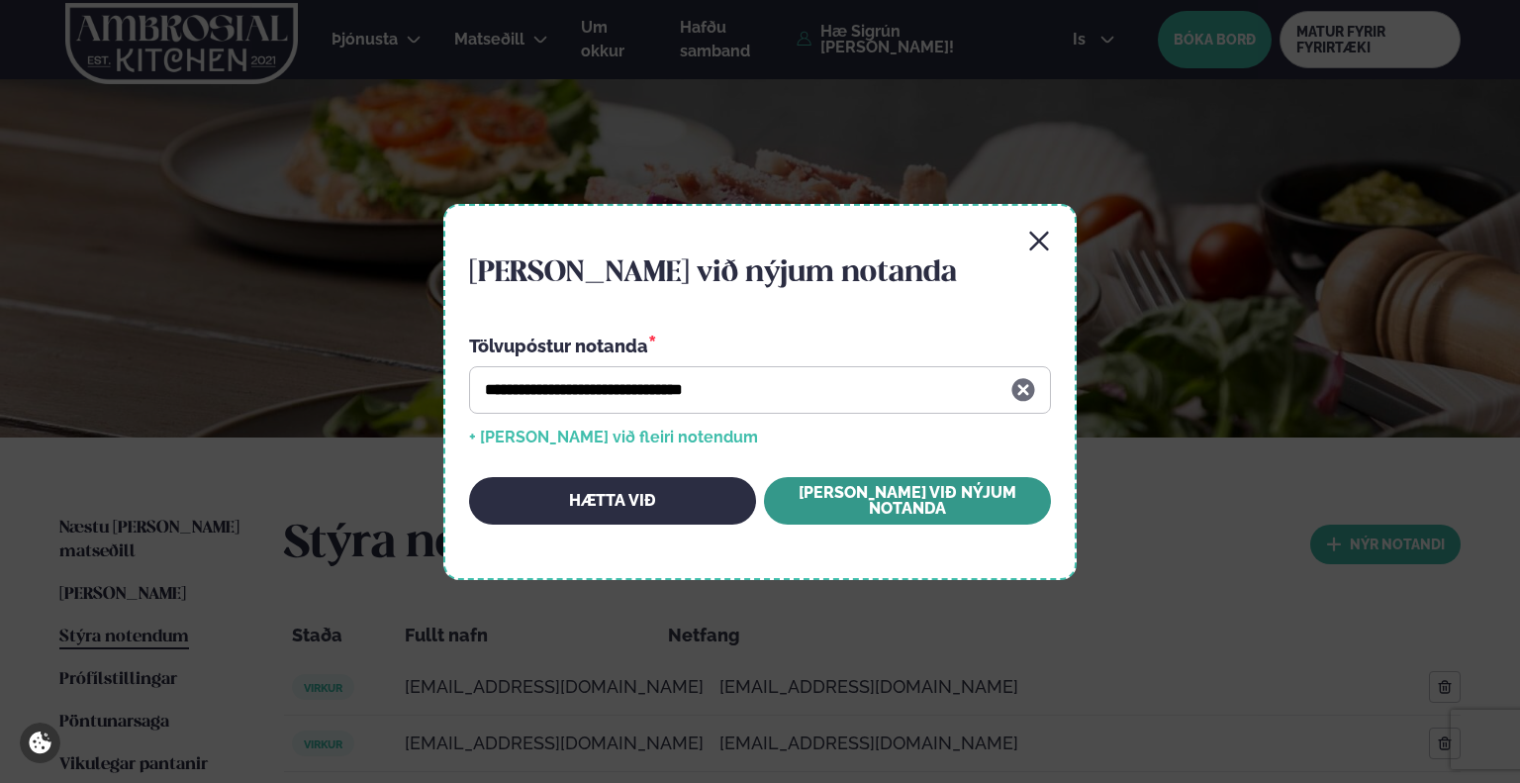
click at [888, 505] on button "[PERSON_NAME] við nýjum notanda" at bounding box center [907, 500] width 287 height 47
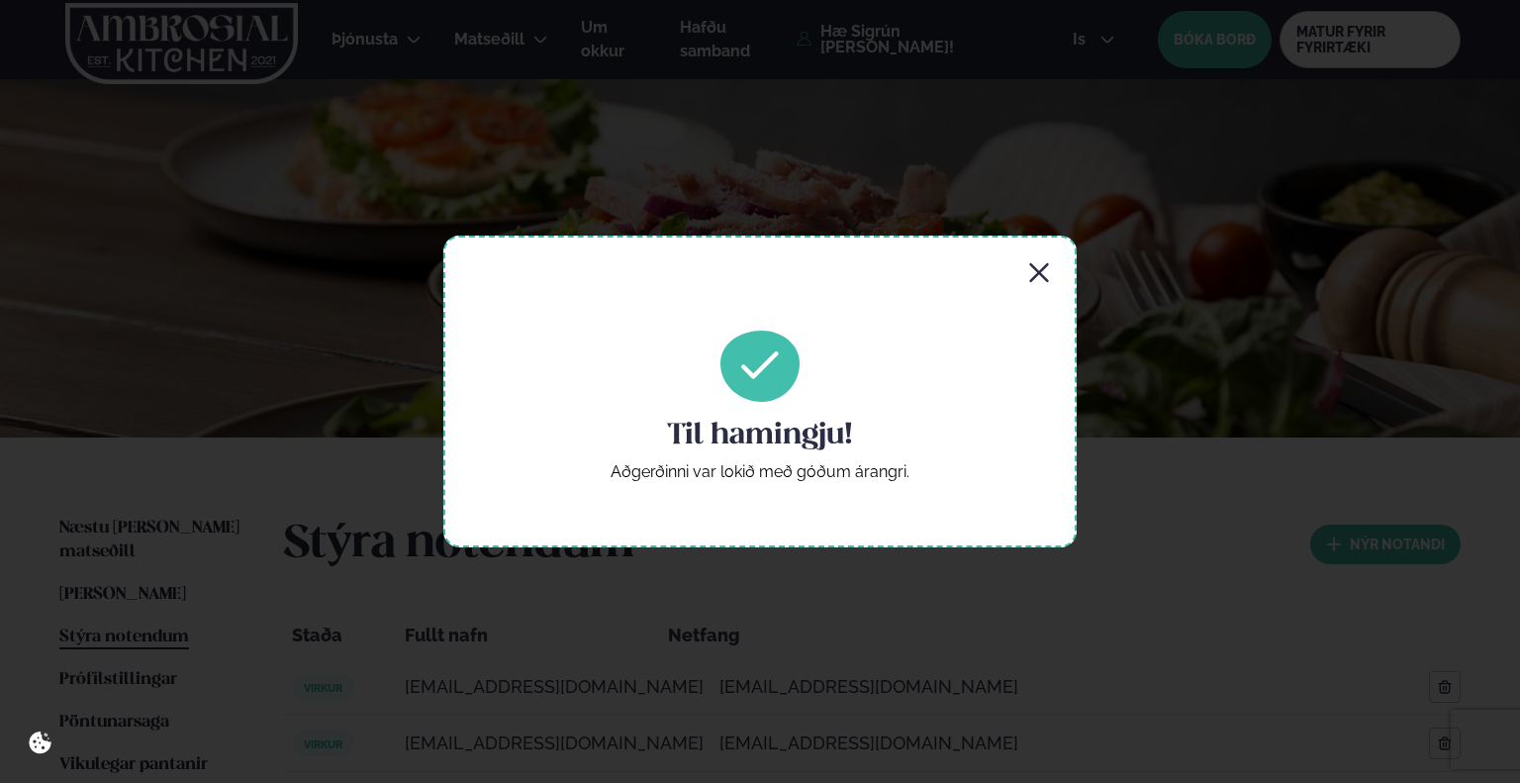
click at [1047, 259] on div "Til hamingju! Aðgerðinni var lokið með góðum árangri." at bounding box center [759, 390] width 633 height 311
drag, startPoint x: 1039, startPoint y: 281, endPoint x: 1338, endPoint y: 389, distance: 317.7
click at [1338, 389] on div "Til hamingju! Aðgerðinni var lokið með góðum árangri." at bounding box center [760, 391] width 1520 height 783
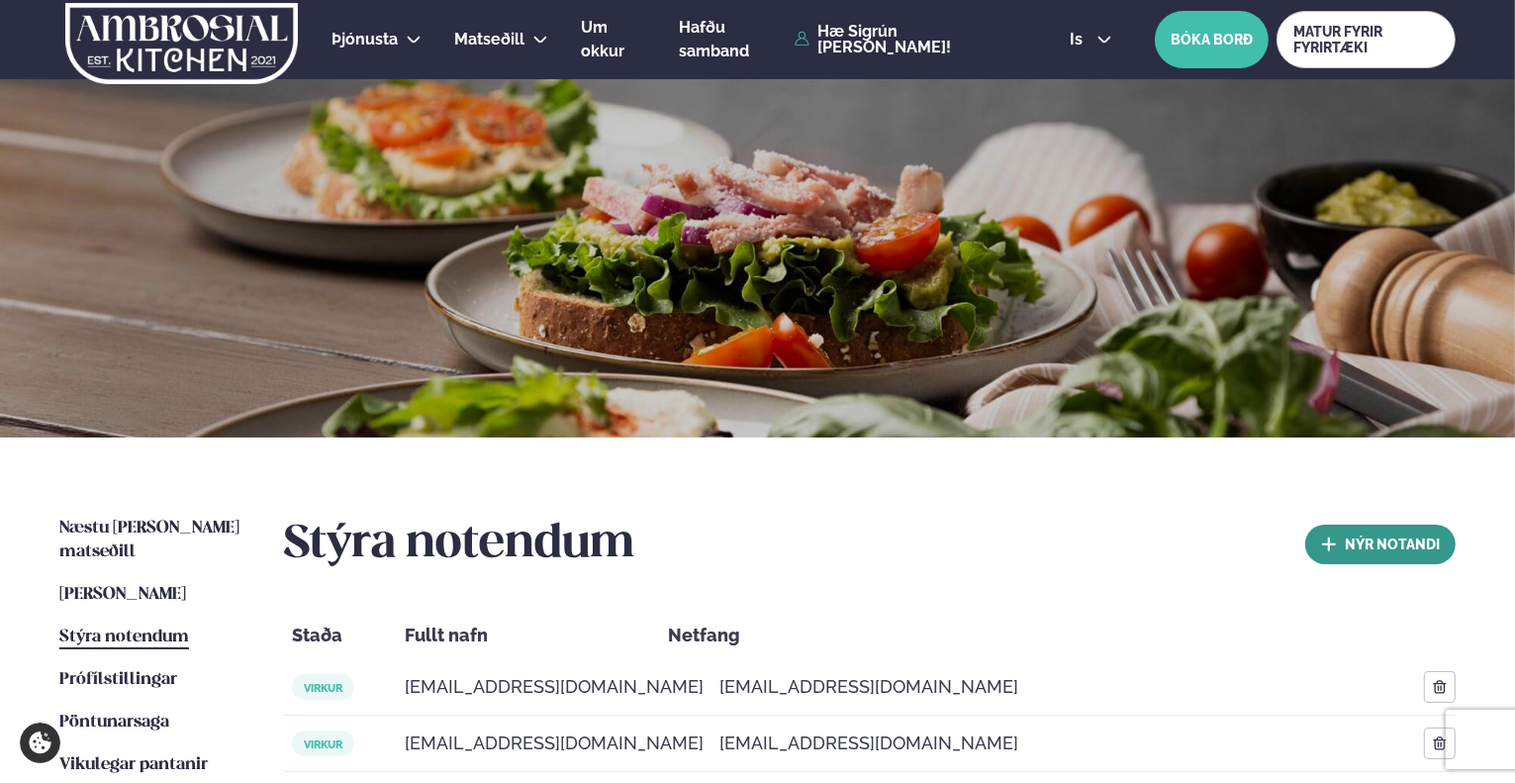
click at [1349, 528] on button "nýr Notandi" at bounding box center [1380, 544] width 150 height 40
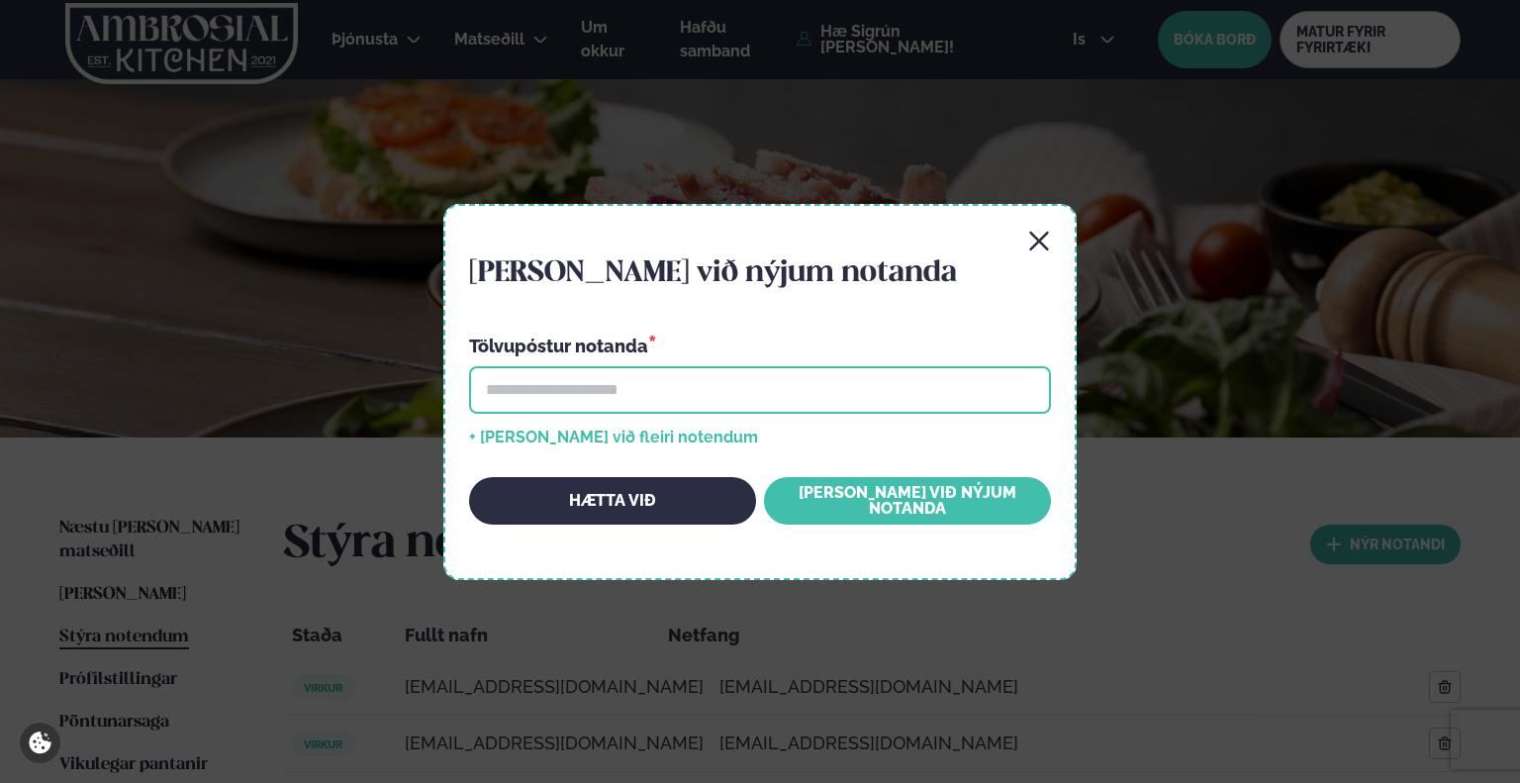
click at [684, 391] on input "email" at bounding box center [760, 389] width 582 height 47
paste input "**********"
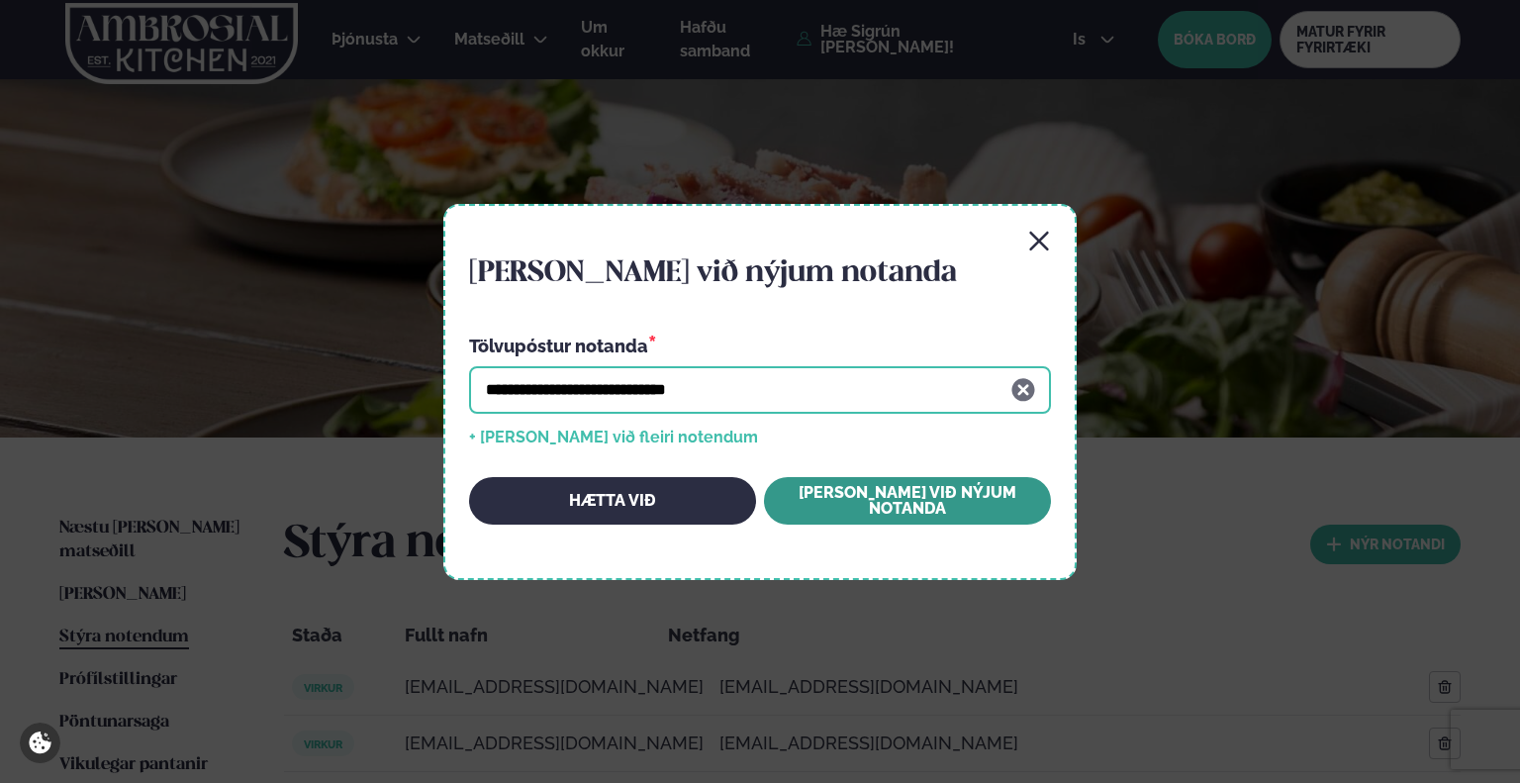
type input "**********"
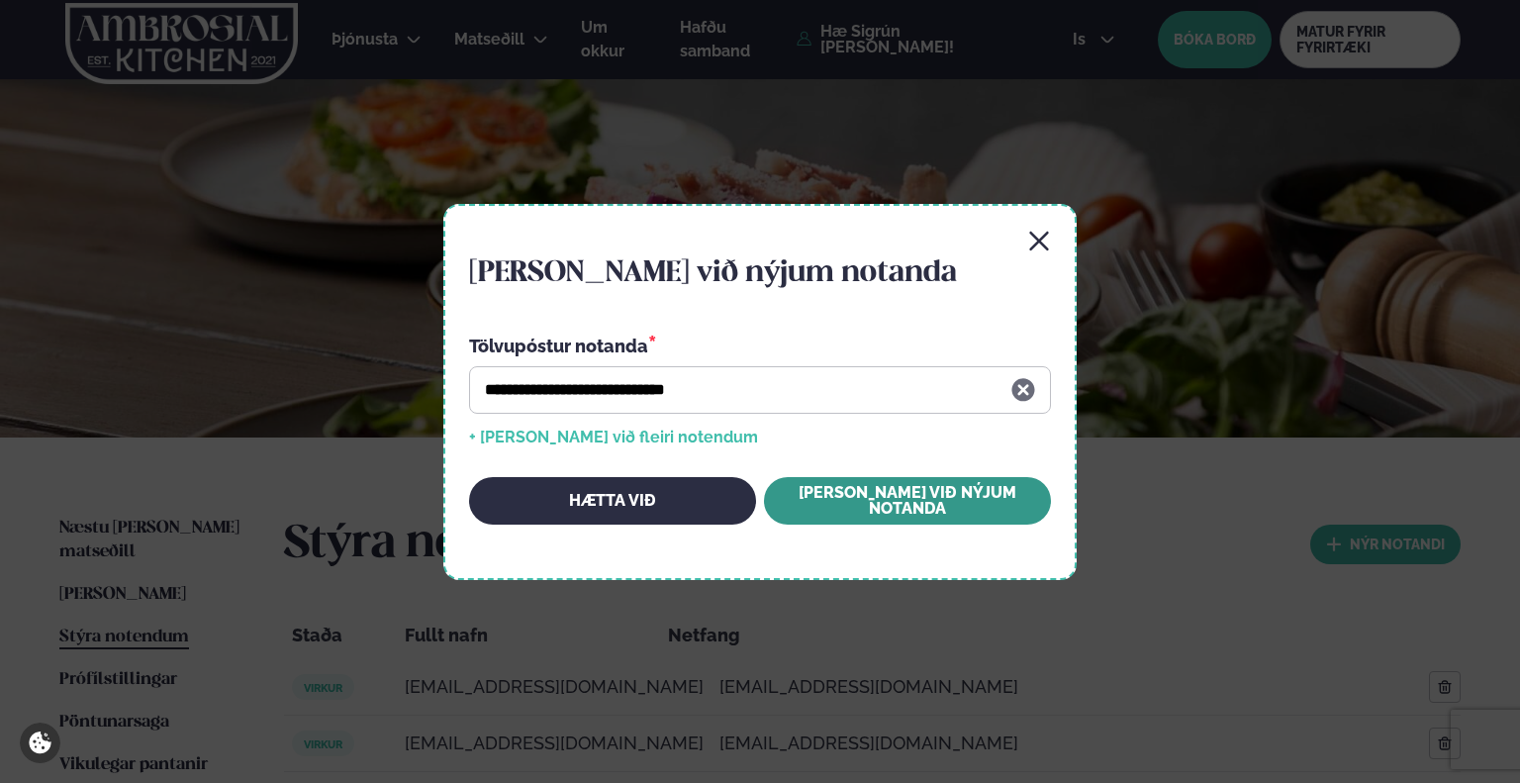
click at [836, 506] on button "[PERSON_NAME] við nýjum notanda" at bounding box center [907, 500] width 287 height 47
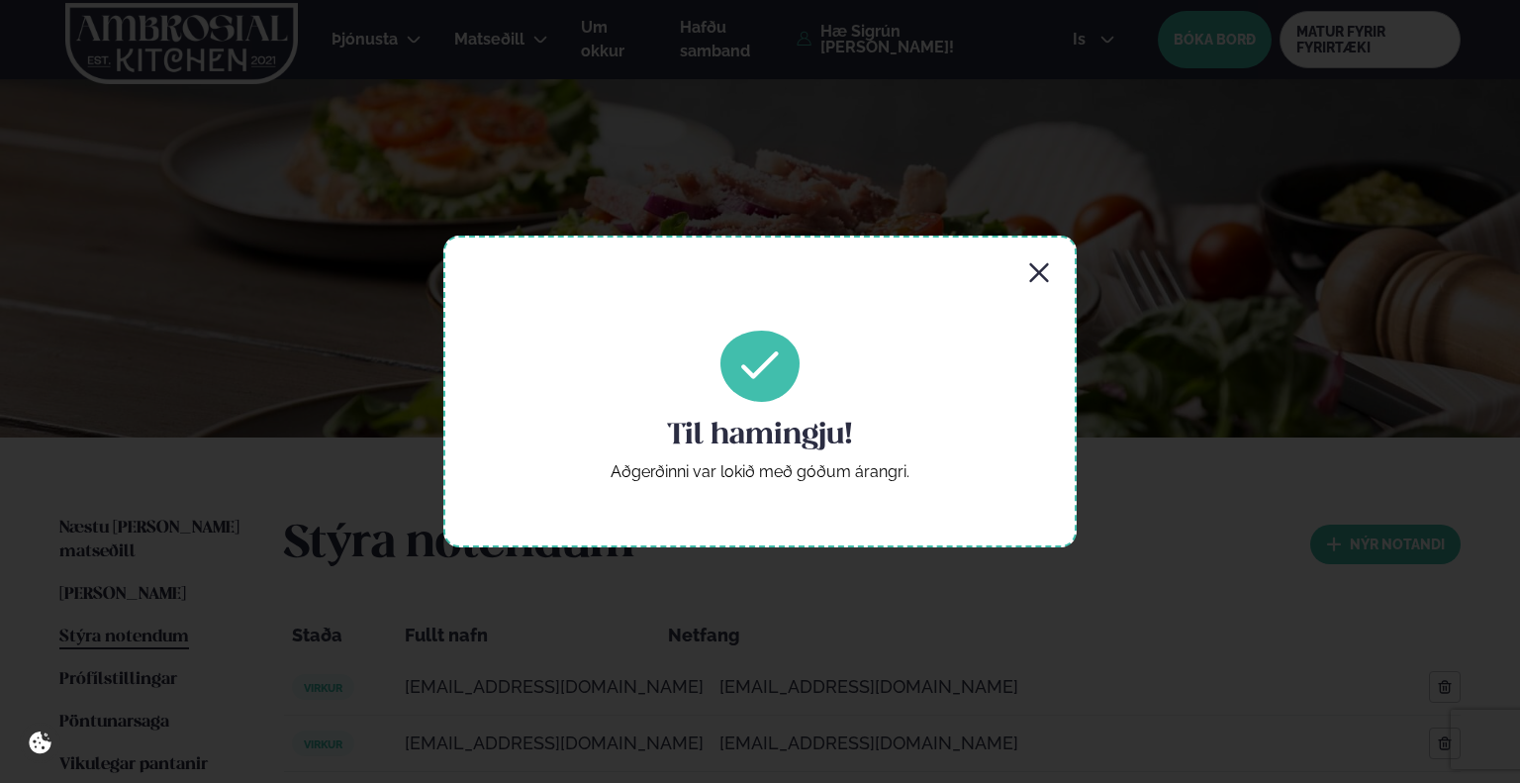
click at [1041, 280] on icon "button" at bounding box center [1039, 273] width 24 height 24
